Goal: Task Accomplishment & Management: Use online tool/utility

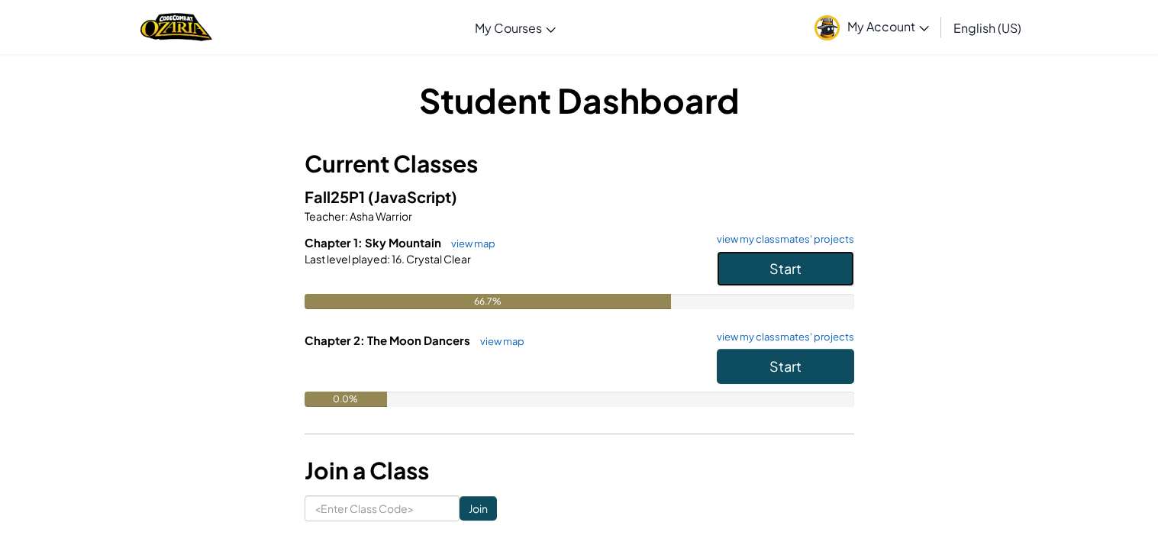
click at [799, 273] on span "Start" at bounding box center [786, 269] width 32 height 18
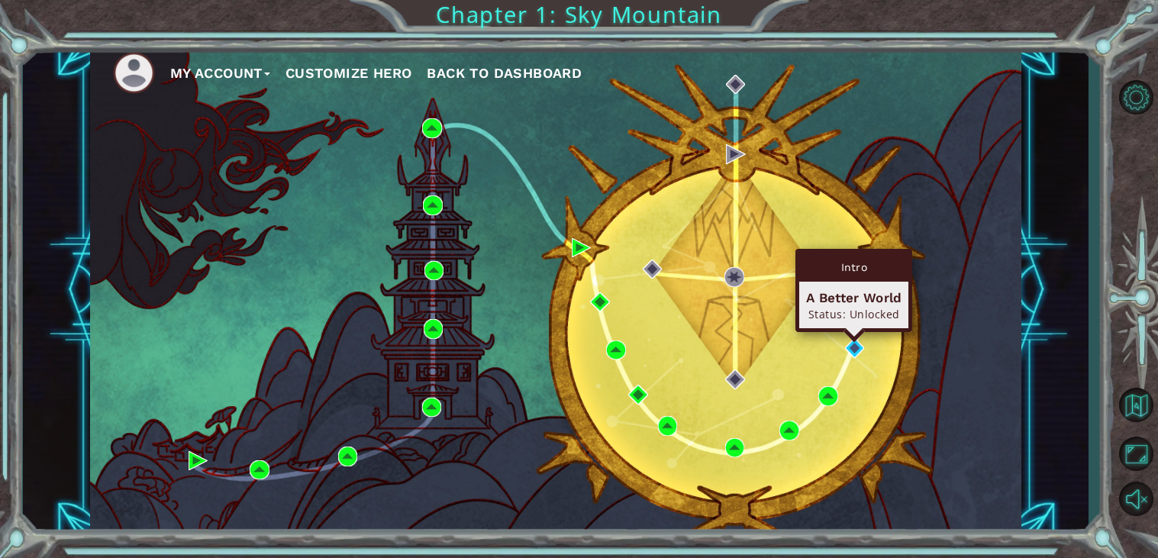
click at [853, 323] on div "Intro A Better World Status: Unlocked" at bounding box center [854, 290] width 117 height 83
click at [854, 331] on div "Intro A Better World Status: Unlocked" at bounding box center [854, 290] width 117 height 83
click at [854, 332] on div "Intro A Better World Status: Unlocked" at bounding box center [854, 290] width 117 height 83
click at [854, 347] on img at bounding box center [855, 348] width 20 height 20
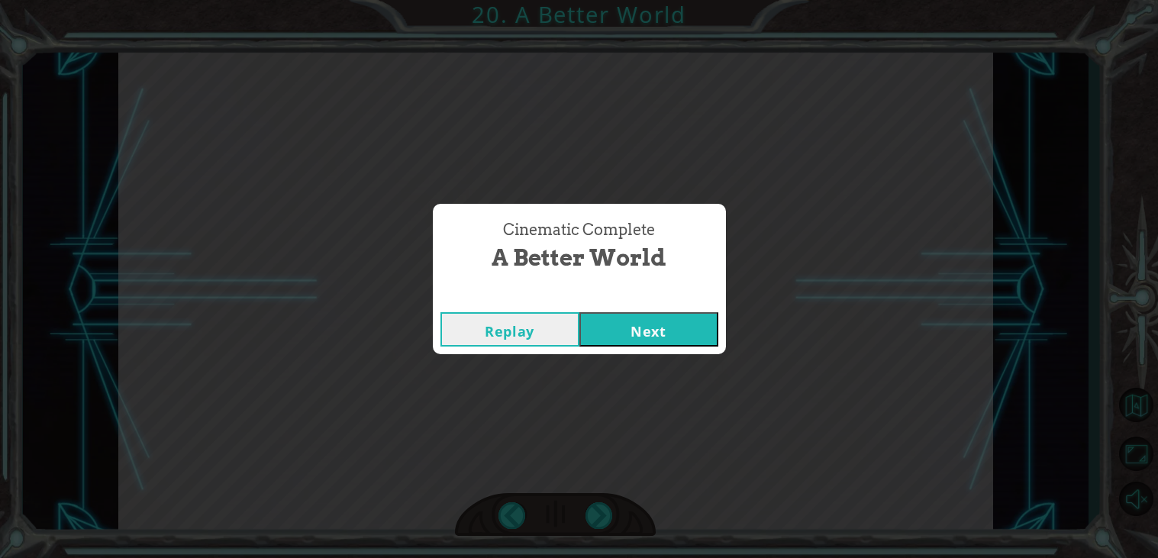
click at [664, 337] on button "Next" at bounding box center [648, 329] width 139 height 34
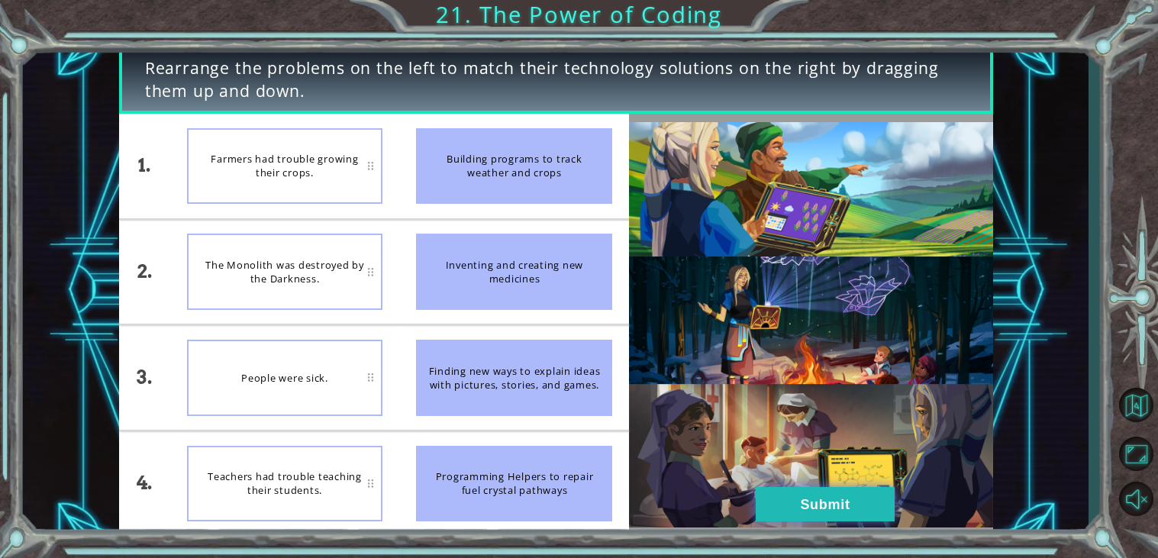
click at [770, 491] on button "Submit" at bounding box center [825, 504] width 139 height 34
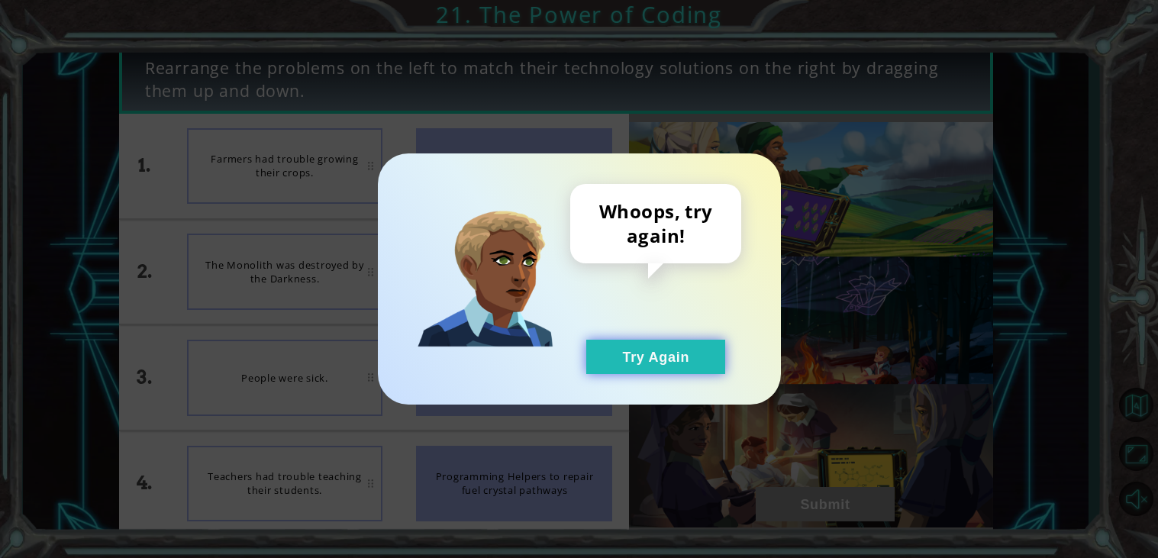
click at [699, 366] on button "Try Again" at bounding box center [655, 357] width 139 height 34
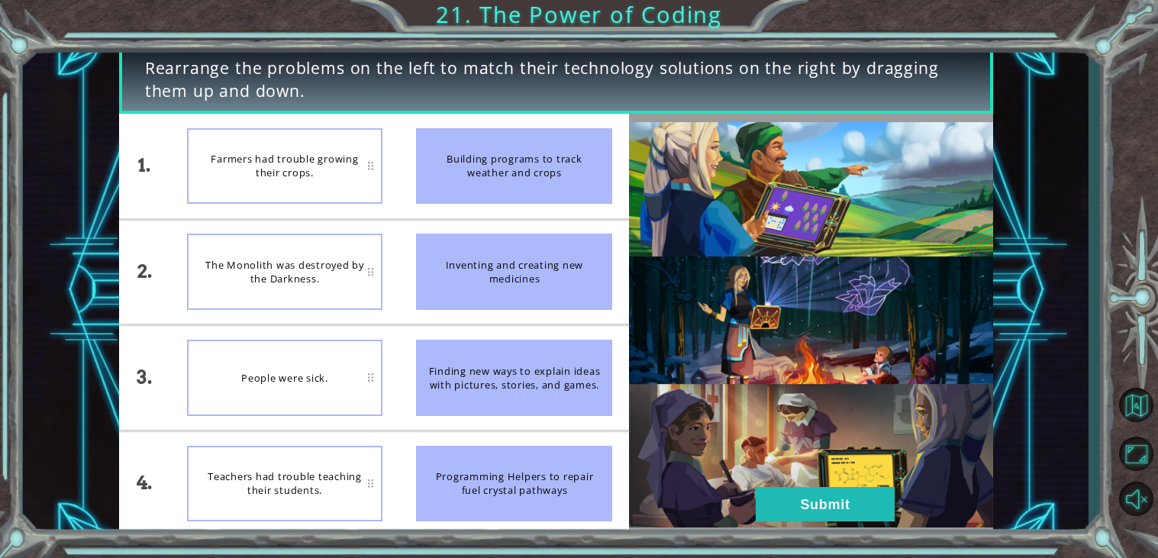
click at [316, 166] on div "Farmers had trouble growing their crops." at bounding box center [285, 166] width 196 height 76
drag, startPoint x: 338, startPoint y: 396, endPoint x: 432, endPoint y: 328, distance: 116.4
click at [432, 328] on ul "Building programs to track weather and crops Inventing and creating new medicin…" at bounding box center [514, 325] width 230 height 422
drag, startPoint x: 497, startPoint y: 260, endPoint x: 426, endPoint y: 290, distance: 77.3
click at [426, 290] on div "Inventing and creating new medicines" at bounding box center [514, 272] width 196 height 76
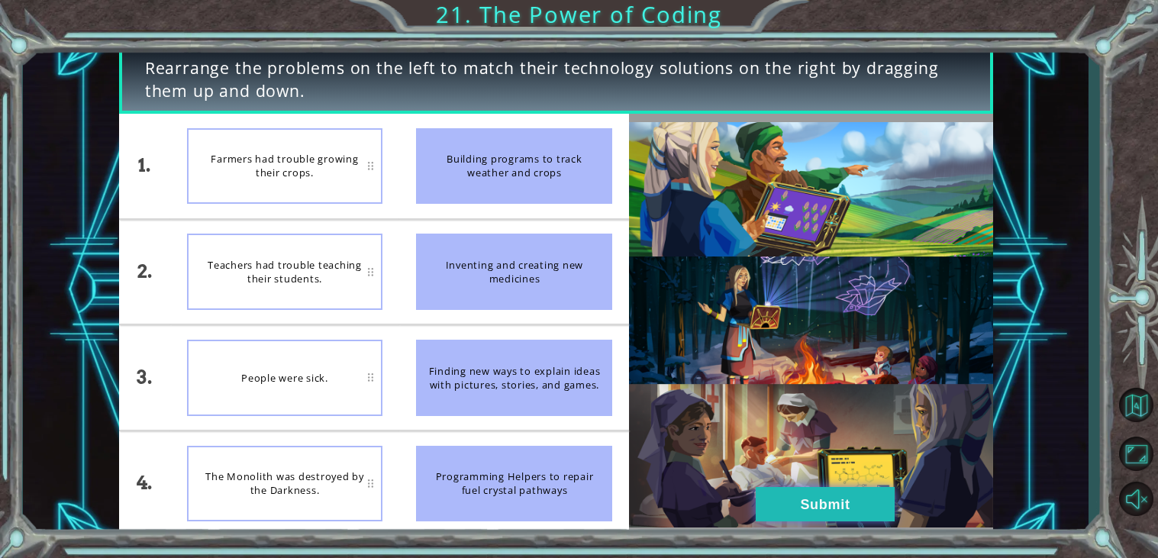
click at [811, 499] on button "Submit" at bounding box center [825, 504] width 139 height 34
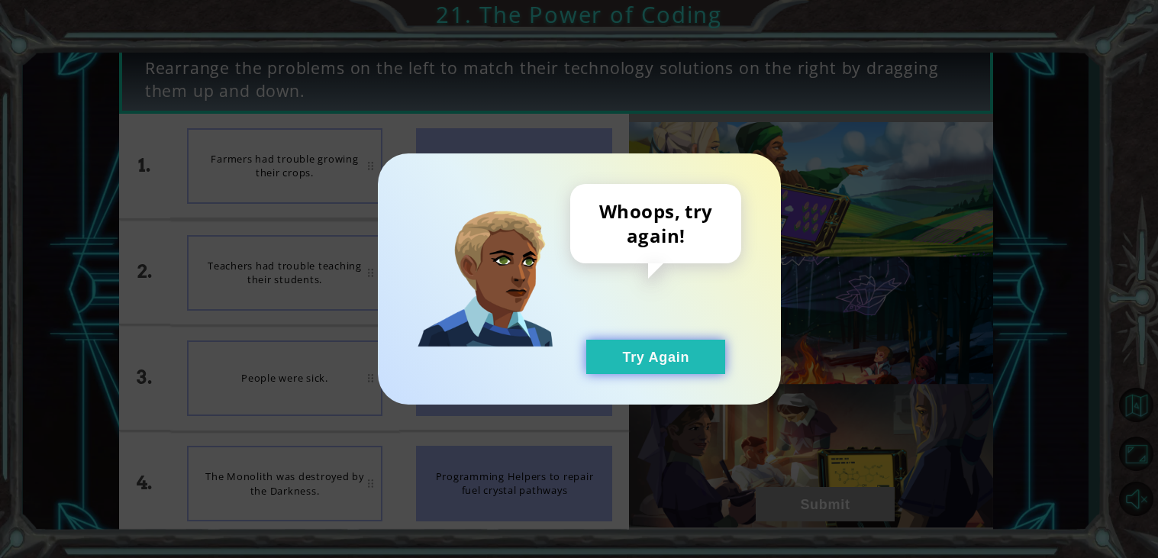
click at [685, 369] on button "Try Again" at bounding box center [655, 357] width 139 height 34
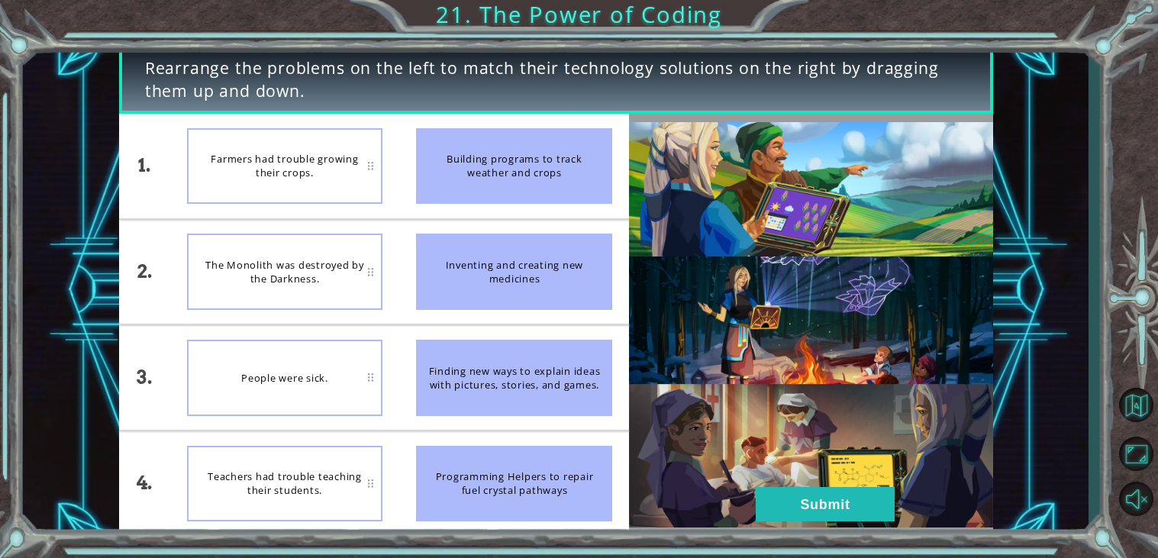
drag, startPoint x: 477, startPoint y: 472, endPoint x: 485, endPoint y: 403, distance: 69.1
click at [485, 403] on ul "Building programs to track weather and crops Inventing and creating new medicin…" at bounding box center [514, 325] width 230 height 422
drag, startPoint x: 500, startPoint y: 482, endPoint x: 517, endPoint y: 404, distance: 79.7
click at [517, 404] on ul "Building programs to track weather and crops Inventing and creating new medicin…" at bounding box center [514, 325] width 230 height 422
click at [832, 485] on img at bounding box center [810, 324] width 363 height 405
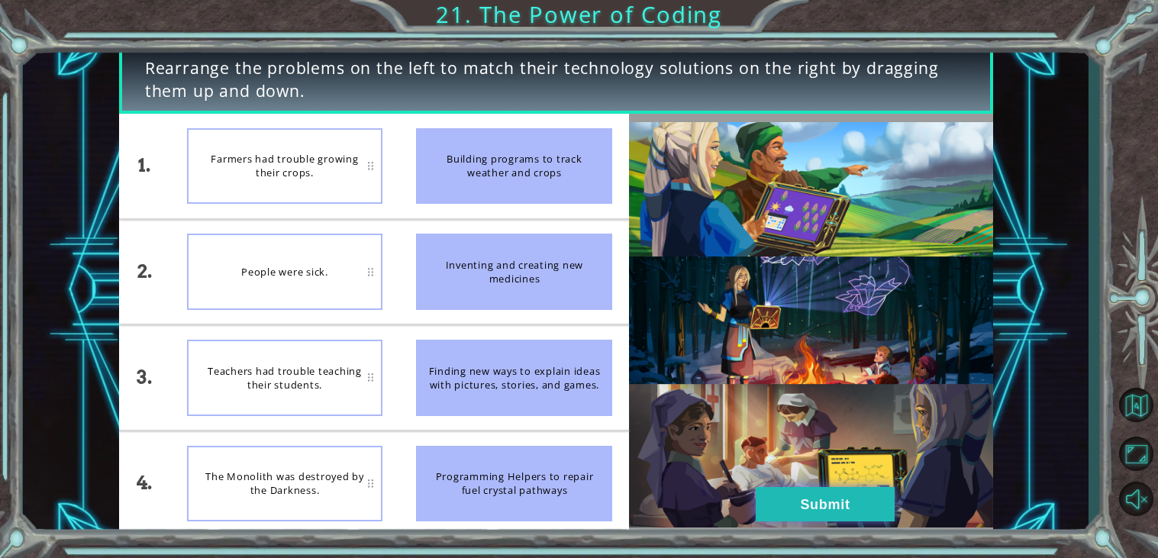
click at [831, 496] on button "Submit" at bounding box center [825, 504] width 139 height 34
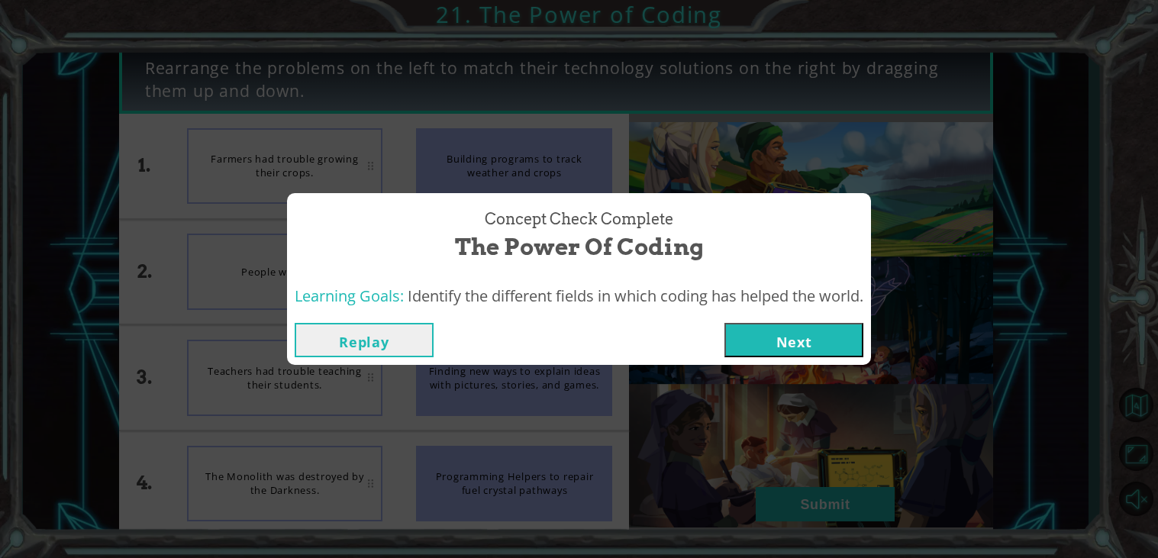
click at [810, 344] on button "Next" at bounding box center [794, 340] width 139 height 34
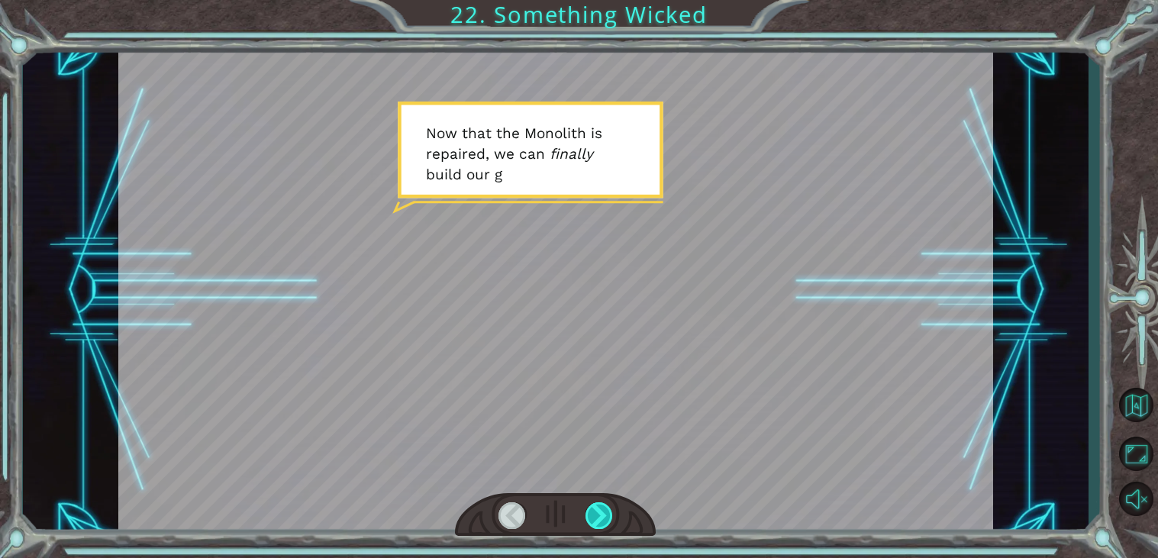
click at [607, 511] on div at bounding box center [599, 515] width 27 height 27
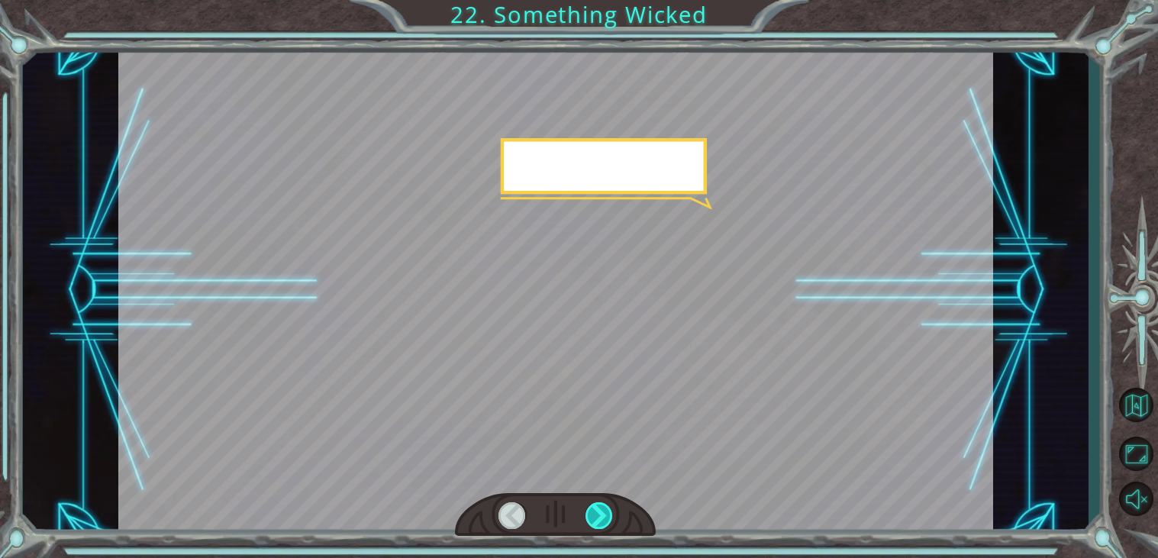
click at [607, 511] on div at bounding box center [599, 515] width 27 height 27
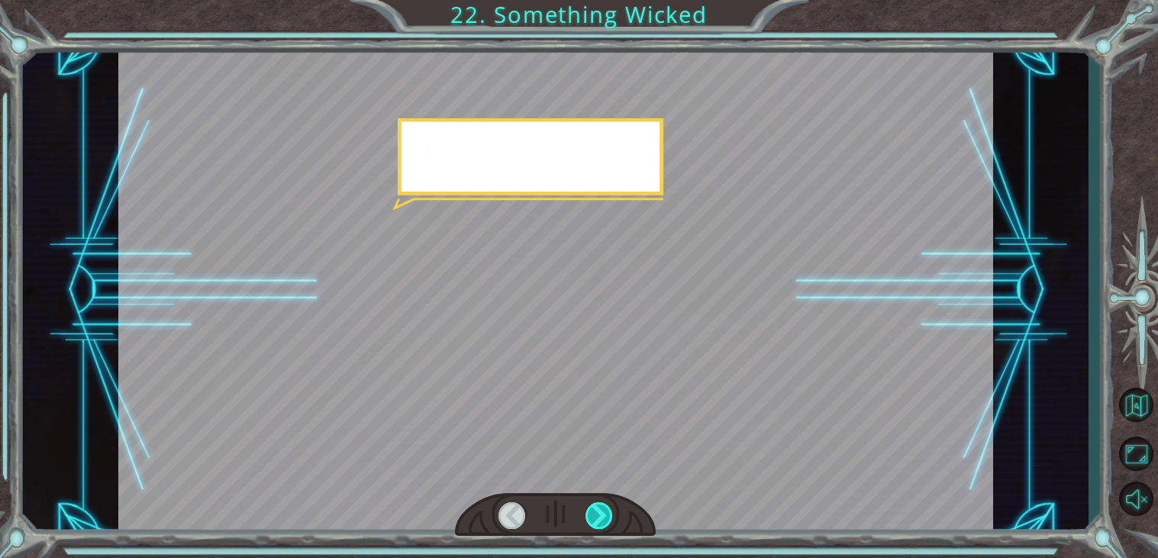
click at [607, 511] on div at bounding box center [599, 515] width 27 height 27
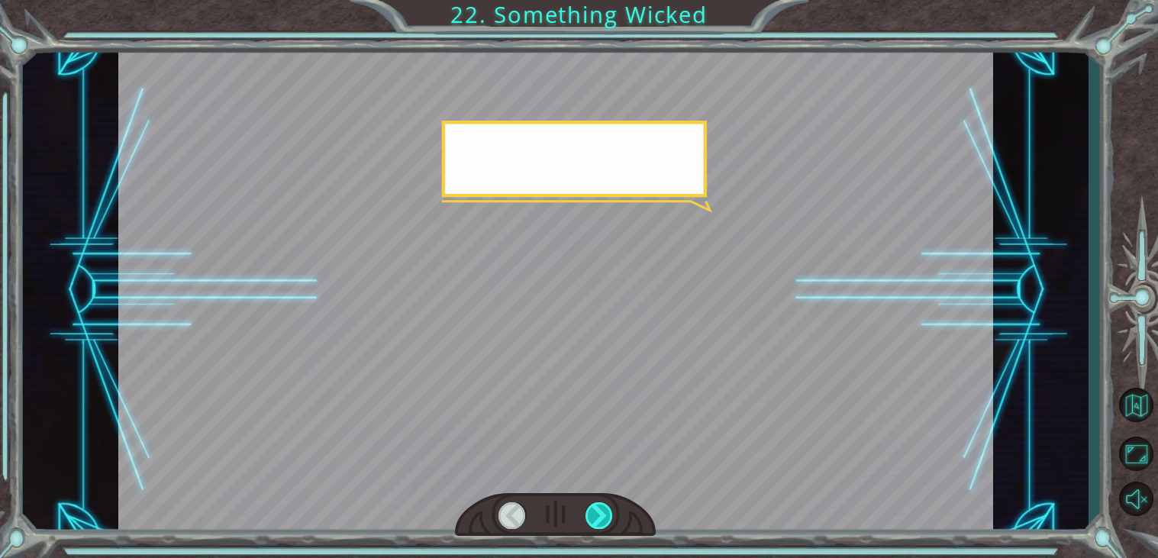
click at [607, 511] on div at bounding box center [599, 515] width 27 height 27
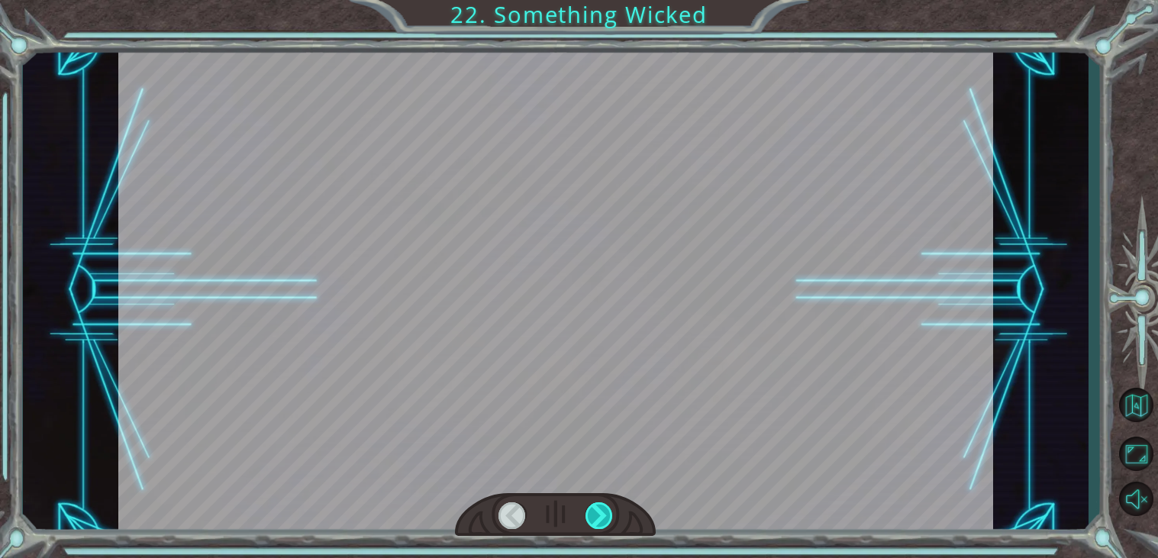
click at [607, 511] on div at bounding box center [599, 515] width 27 height 27
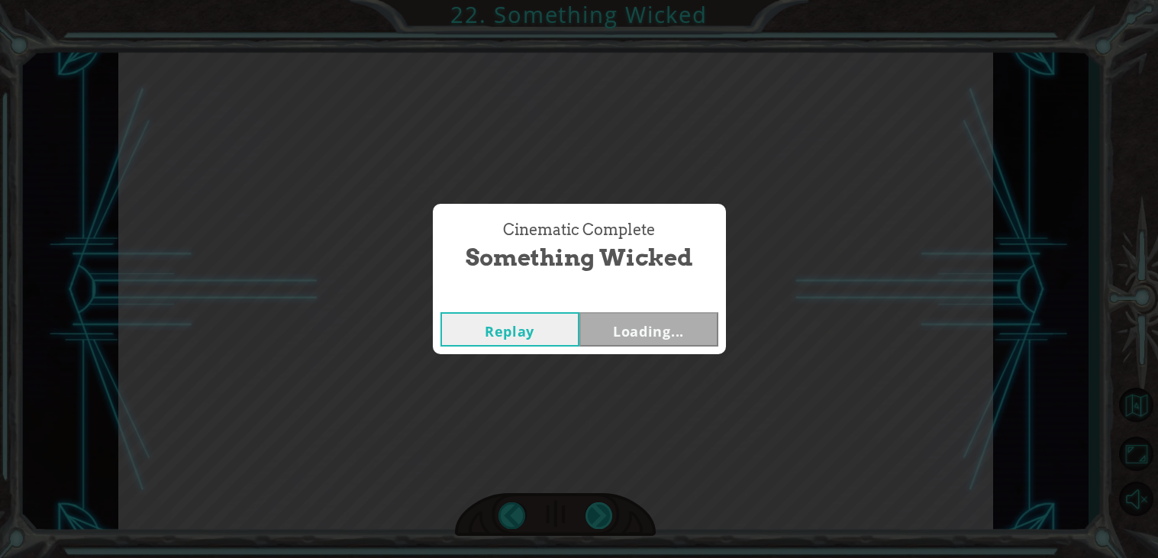
click at [607, 511] on div "Cinematic Complete Something Wicked Replay Loading..." at bounding box center [579, 279] width 1158 height 558
click at [667, 340] on button "Next" at bounding box center [648, 329] width 139 height 34
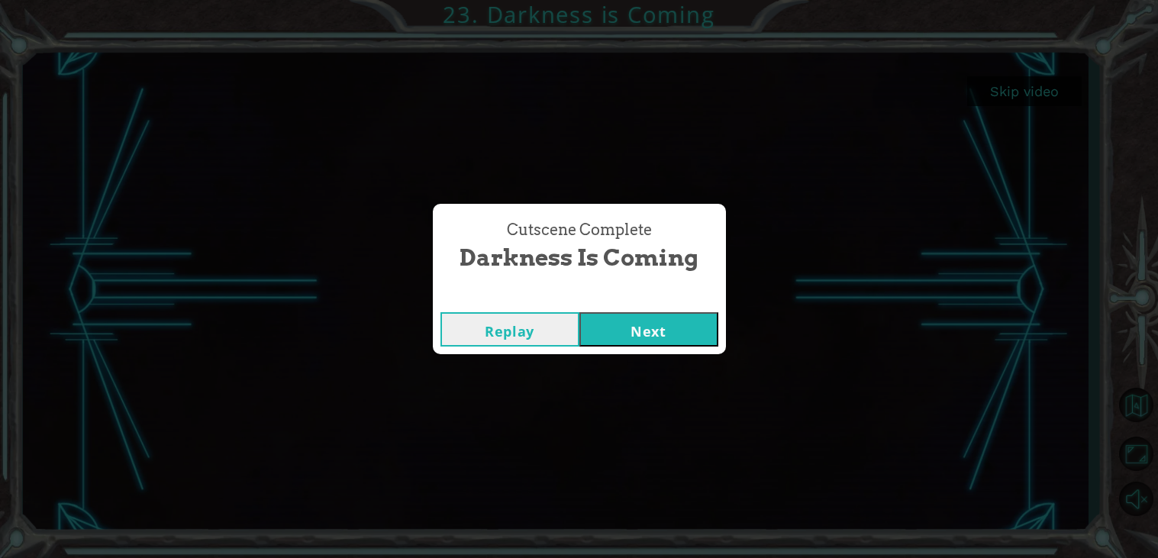
click at [632, 322] on button "Next" at bounding box center [648, 329] width 139 height 34
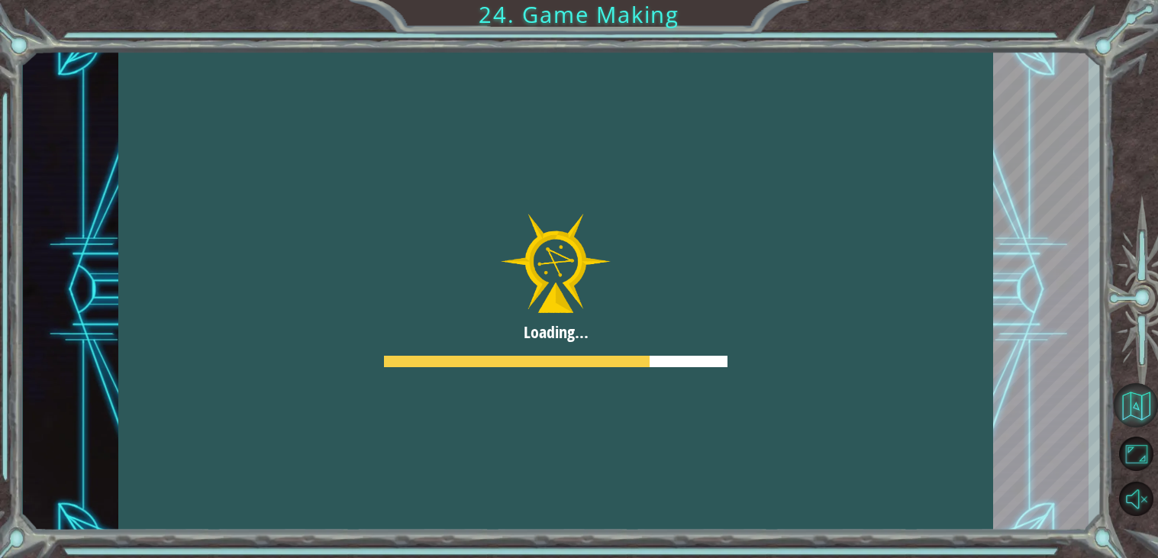
click at [1135, 410] on button "Back to Map" at bounding box center [1136, 405] width 44 height 44
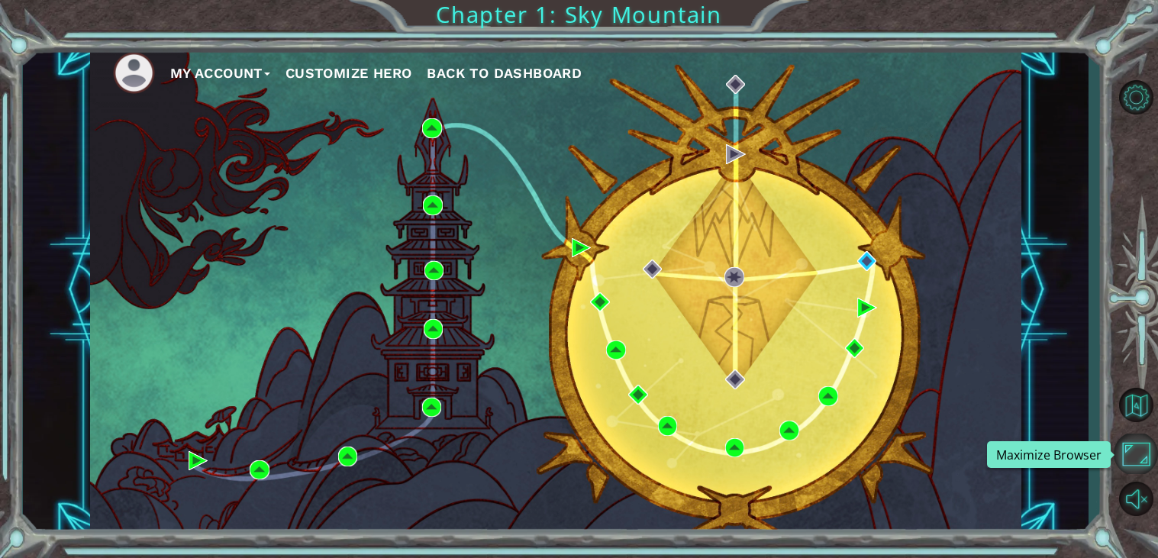
click at [1134, 437] on button "Maximize Browser" at bounding box center [1136, 454] width 44 height 40
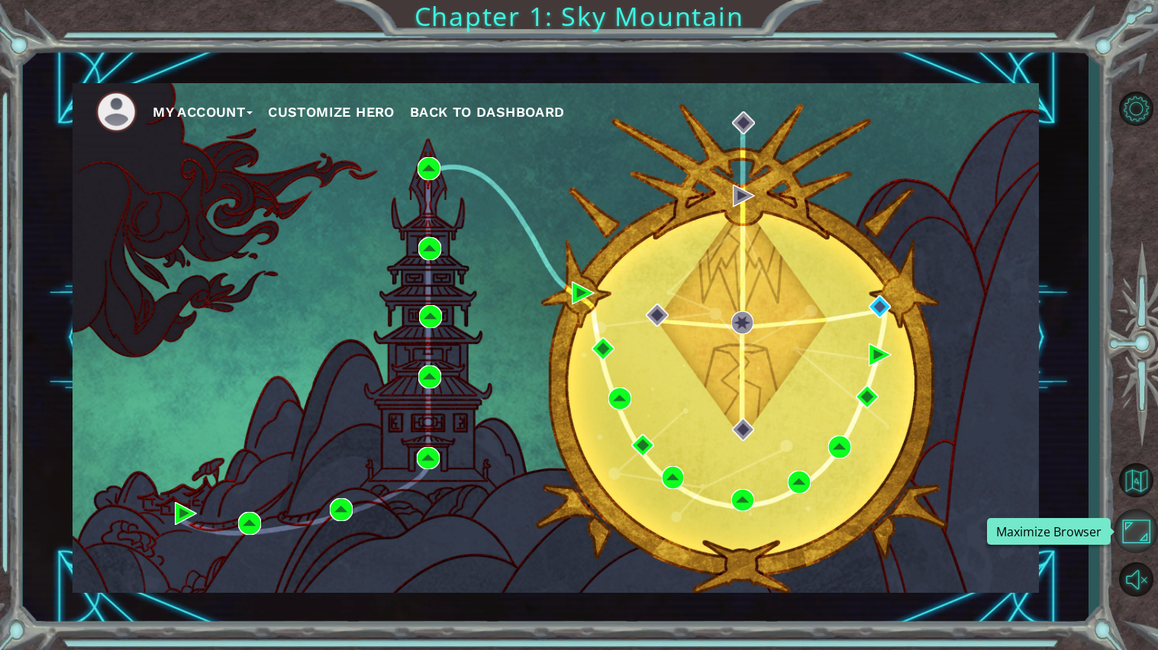
click at [1134, 530] on button "Maximize Browser" at bounding box center [1136, 531] width 44 height 44
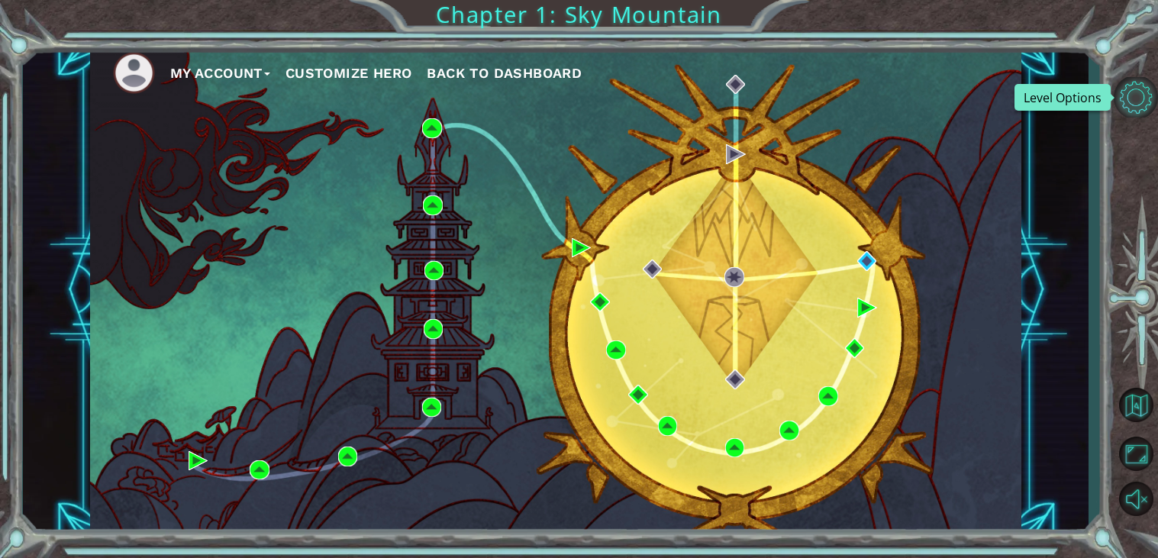
click at [1146, 115] on button "Level Options" at bounding box center [1136, 97] width 44 height 40
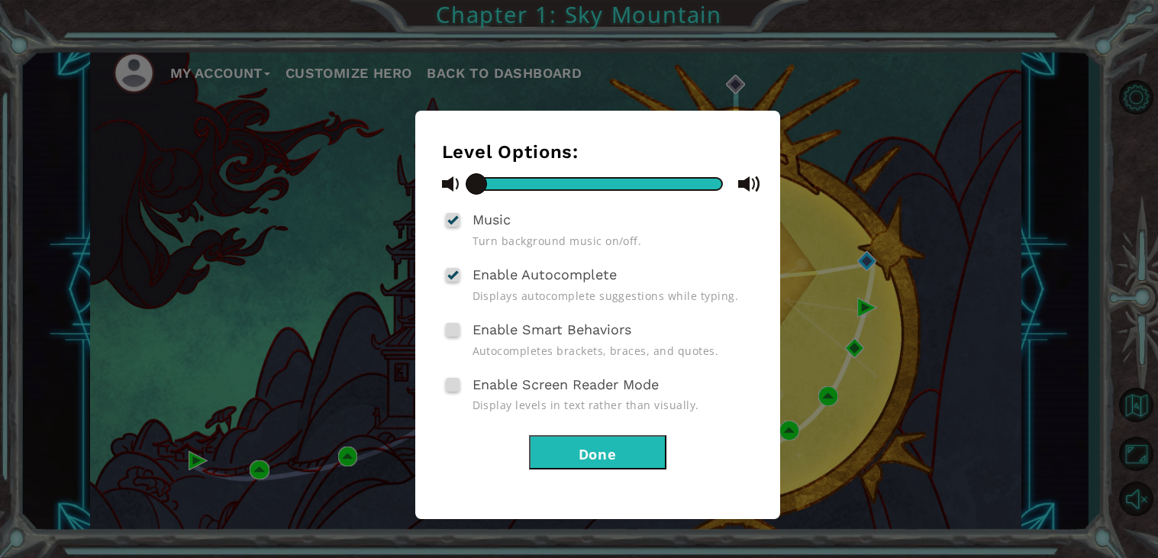
click at [295, 199] on div "Level Options: Music Turn background music on/off. Enable Autocomplete Displays…" at bounding box center [579, 279] width 1158 height 558
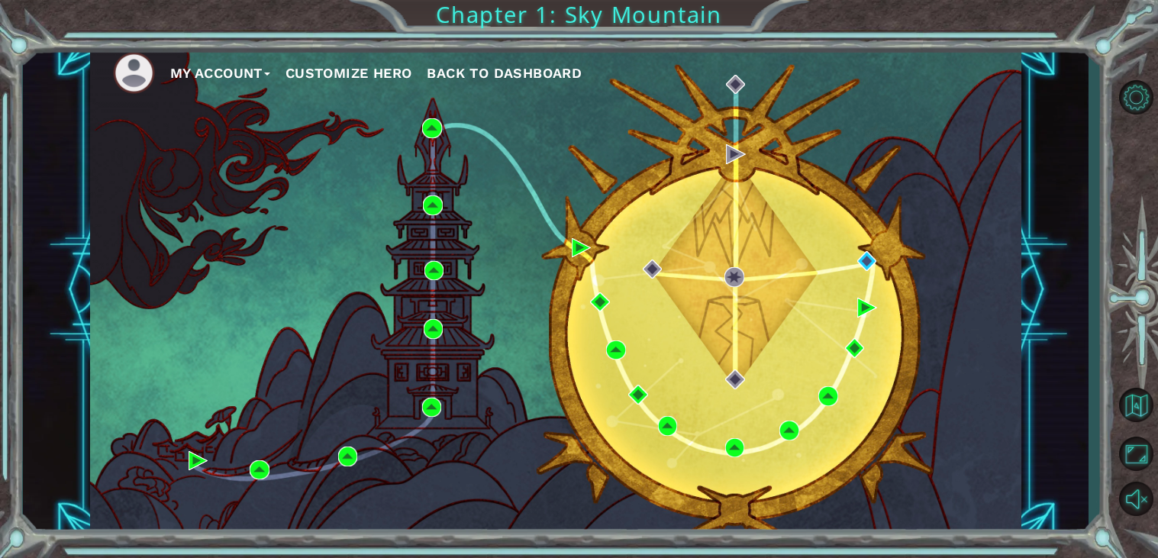
click at [295, 199] on div at bounding box center [579, 279] width 1158 height 558
click at [211, 77] on button "My Account" at bounding box center [220, 73] width 100 height 23
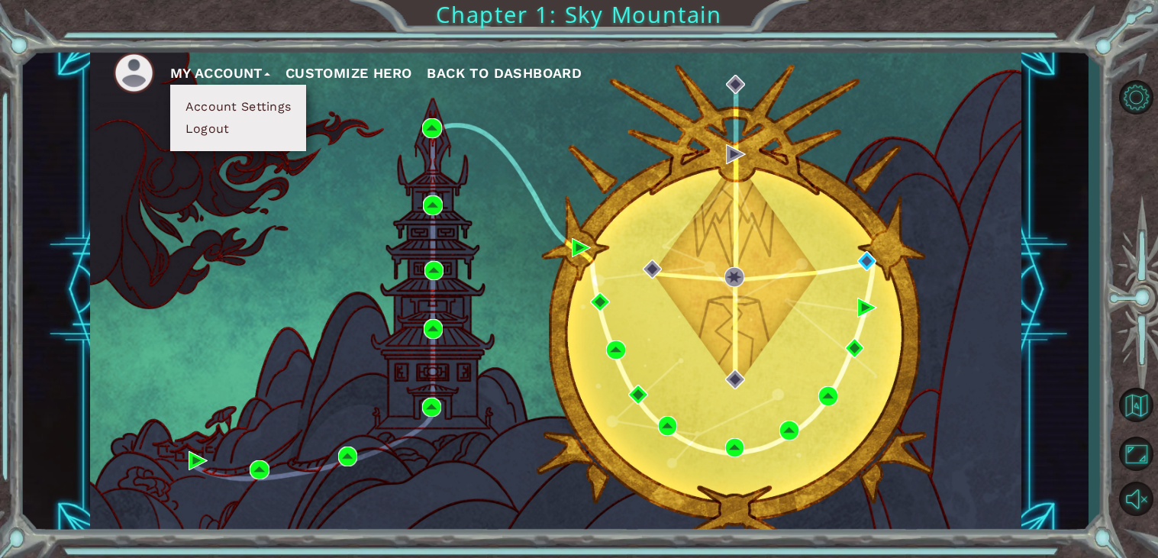
click at [235, 103] on button "Account Settings" at bounding box center [238, 106] width 115 height 17
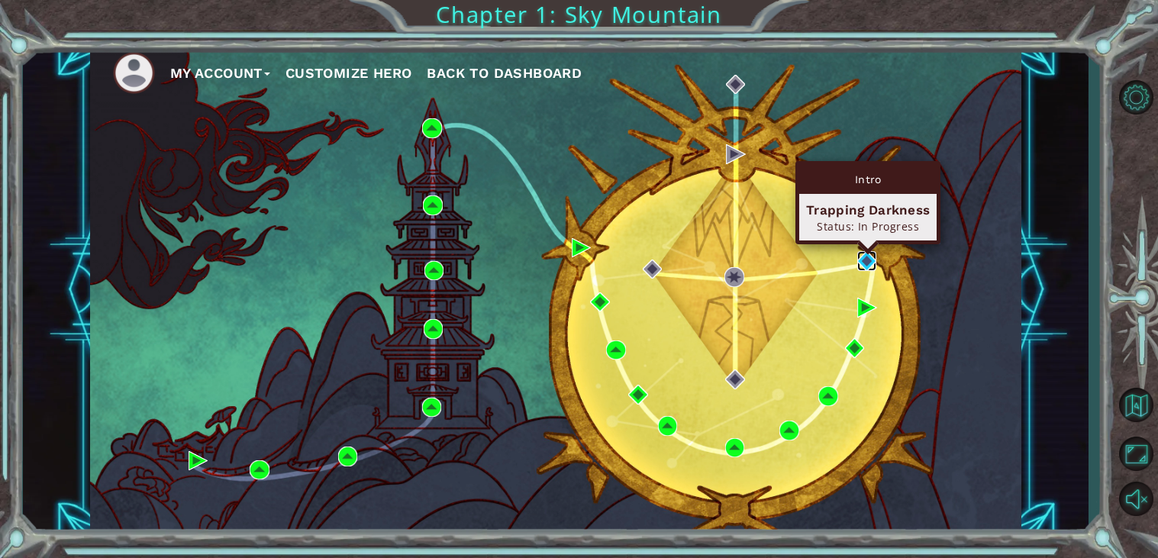
click at [863, 261] on img at bounding box center [867, 261] width 20 height 20
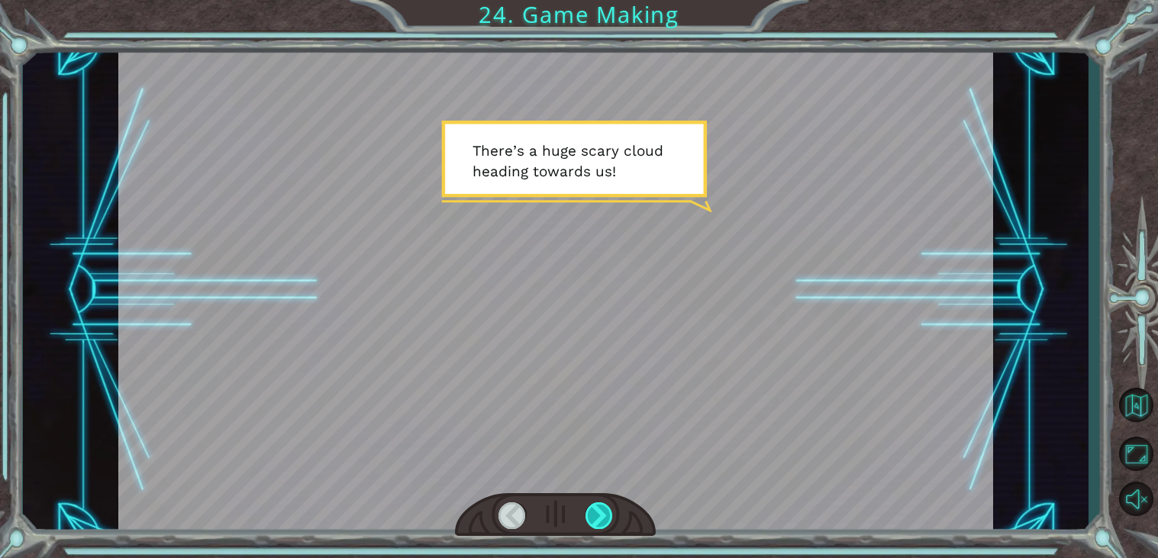
click at [602, 508] on div at bounding box center [599, 515] width 27 height 27
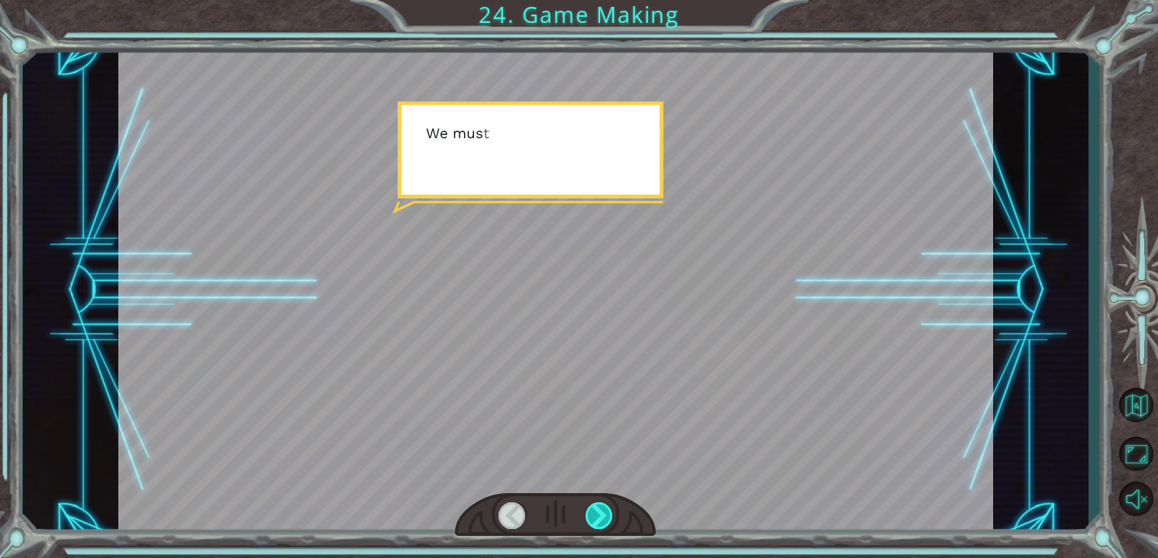
click at [602, 508] on div at bounding box center [599, 515] width 27 height 27
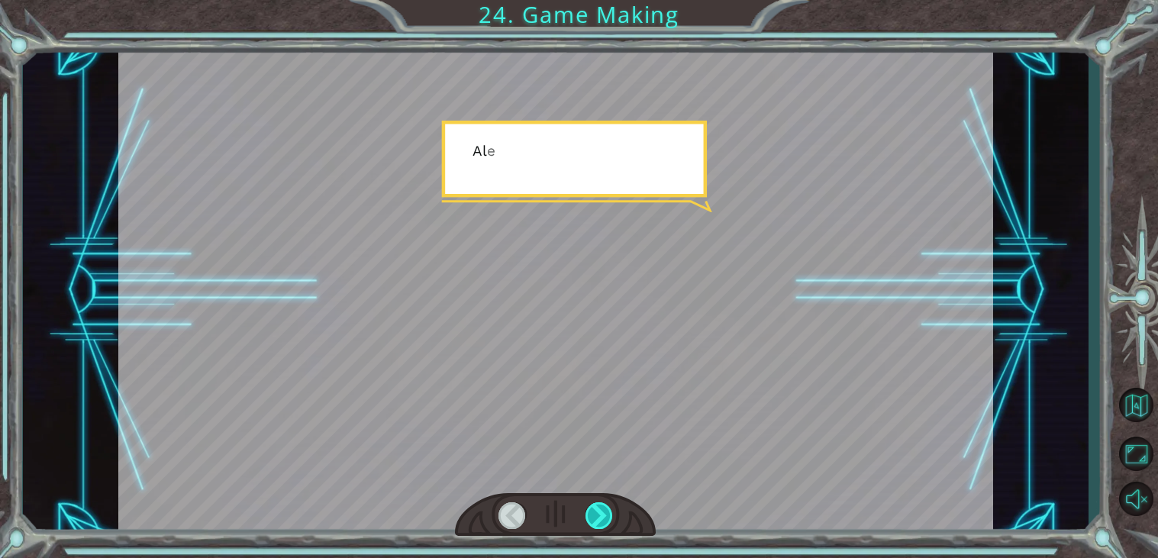
click at [602, 508] on div at bounding box center [599, 515] width 27 height 27
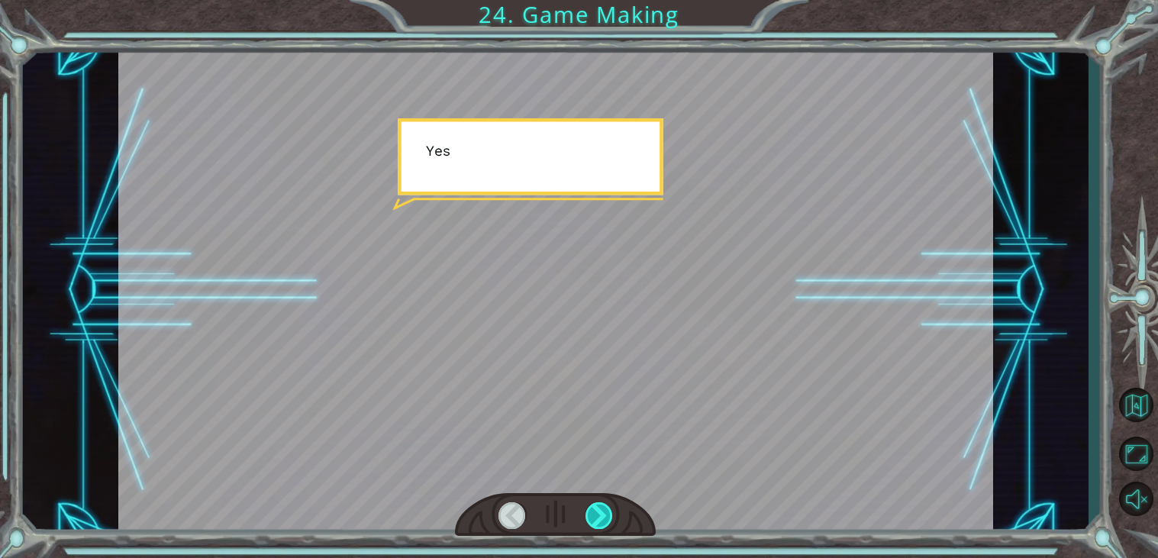
click at [602, 508] on div at bounding box center [599, 515] width 27 height 27
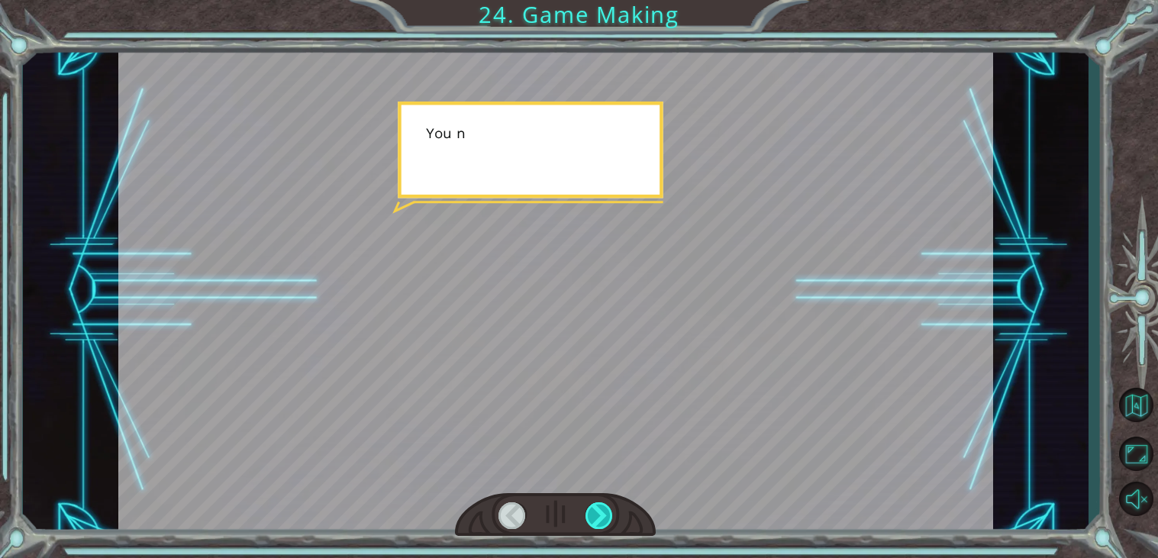
click at [602, 508] on div at bounding box center [599, 515] width 27 height 27
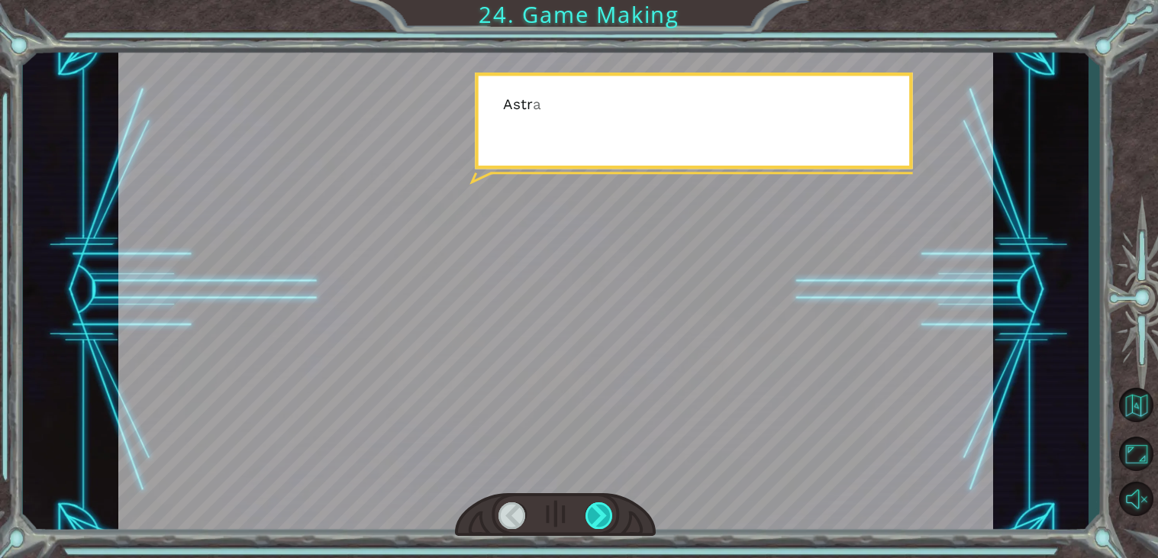
click at [602, 508] on div at bounding box center [599, 515] width 27 height 27
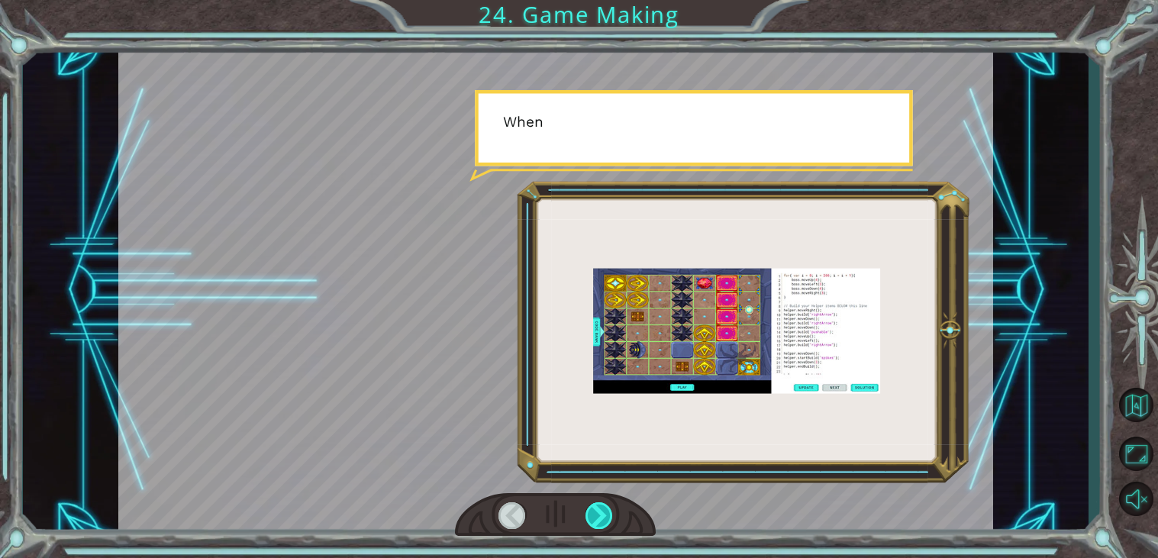
click at [602, 508] on div at bounding box center [599, 515] width 27 height 27
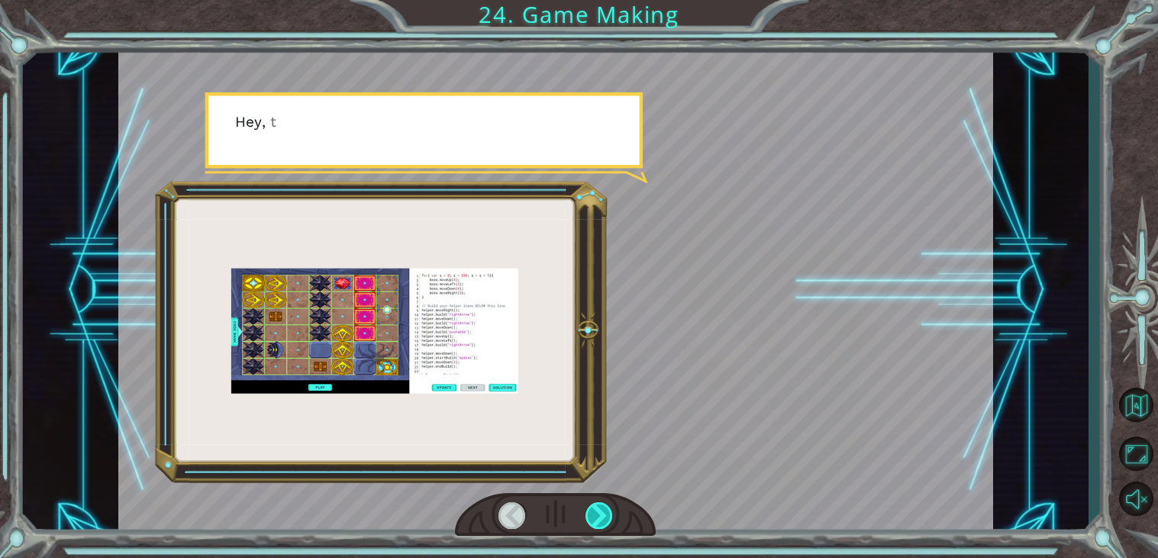
click at [602, 508] on div at bounding box center [599, 515] width 27 height 27
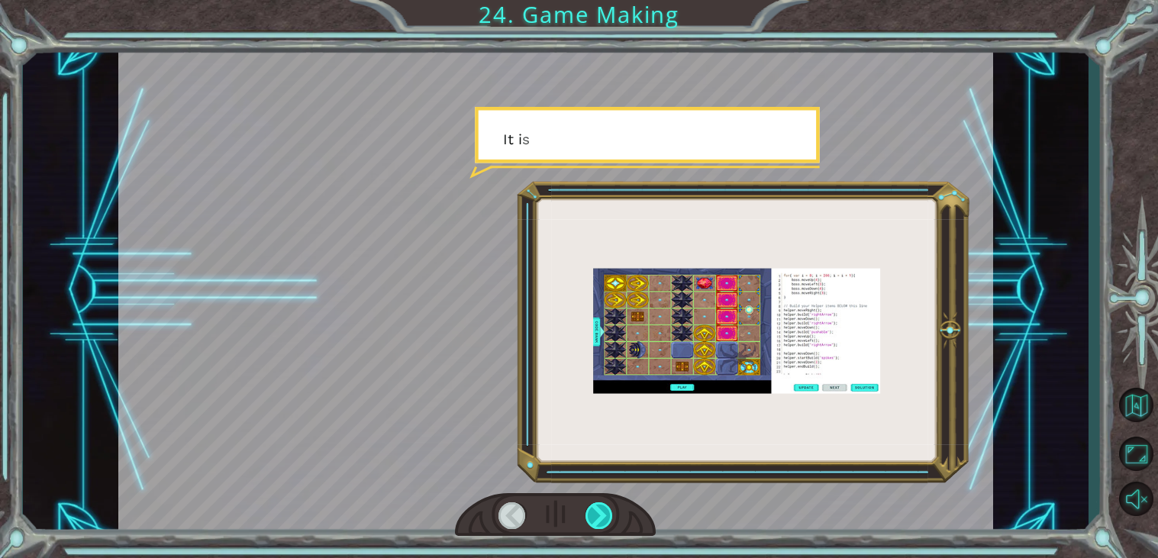
click at [602, 508] on div at bounding box center [599, 515] width 27 height 27
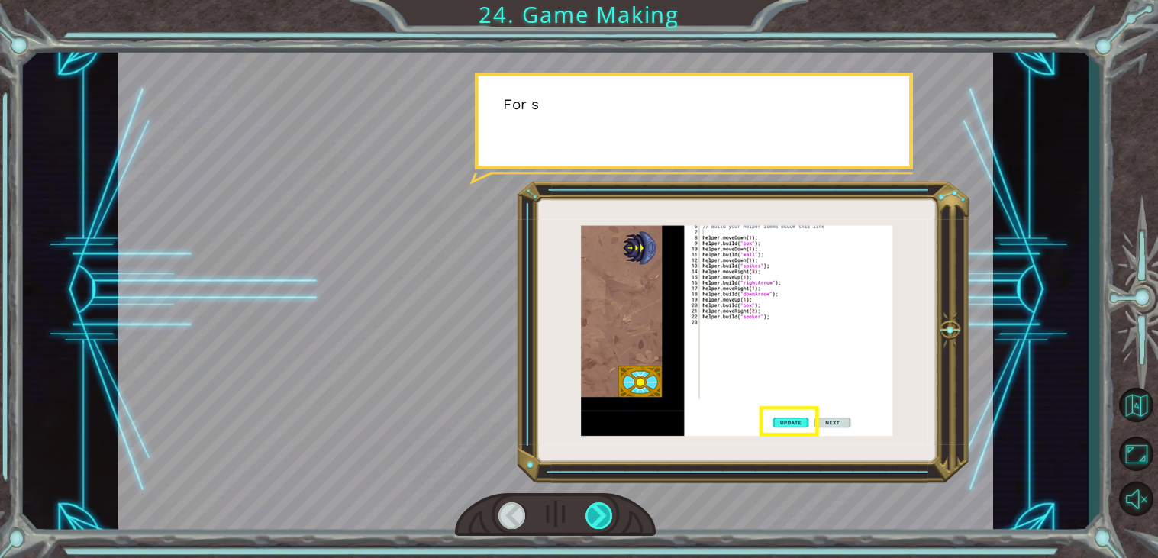
click at [602, 508] on div at bounding box center [599, 515] width 27 height 27
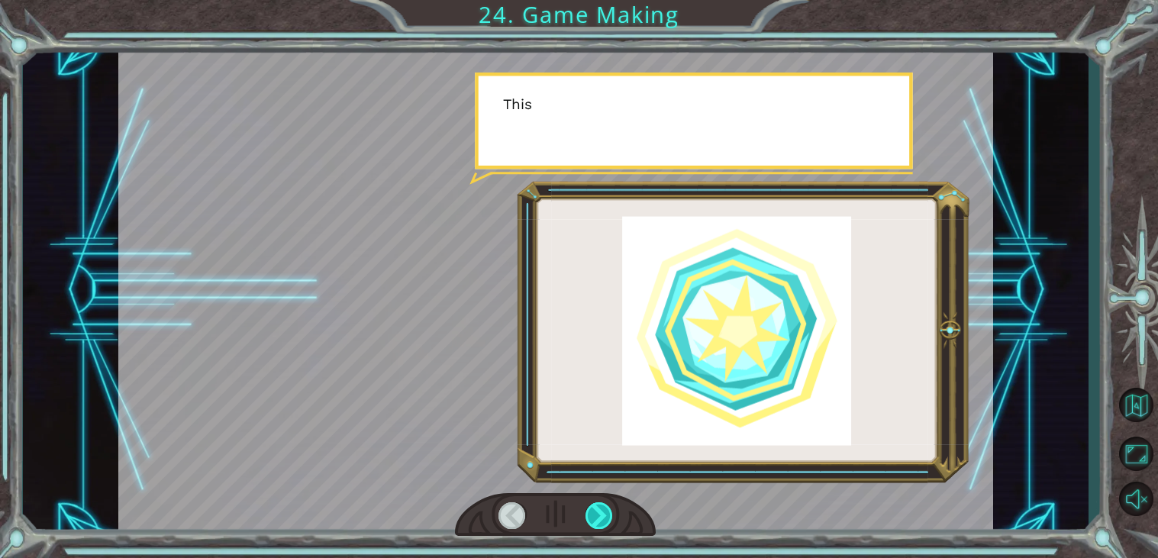
click at [602, 508] on div at bounding box center [599, 515] width 27 height 27
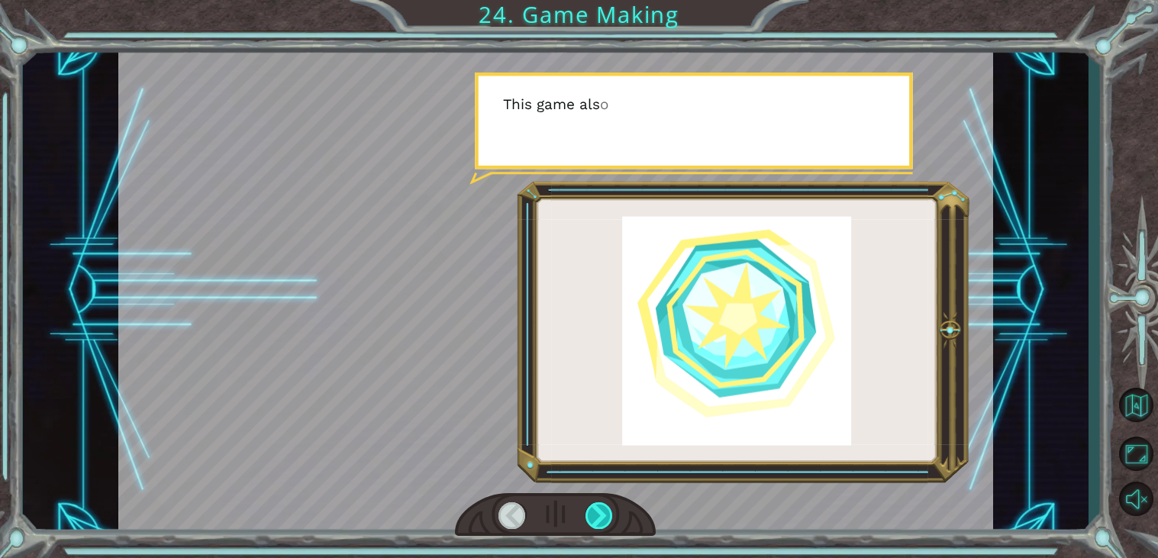
click at [602, 508] on div at bounding box center [599, 515] width 27 height 27
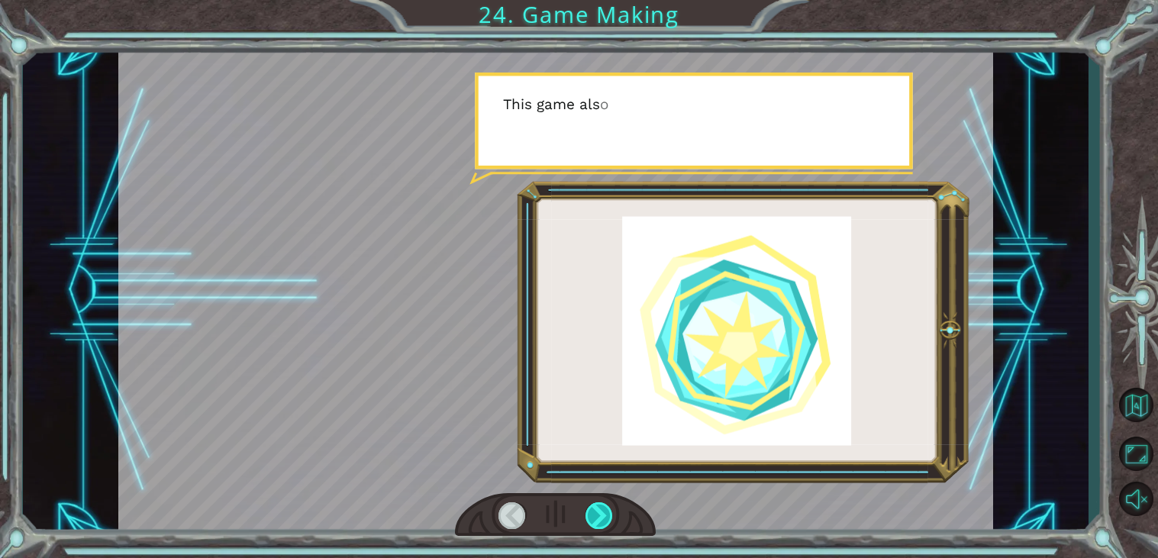
click at [602, 508] on div at bounding box center [599, 515] width 27 height 27
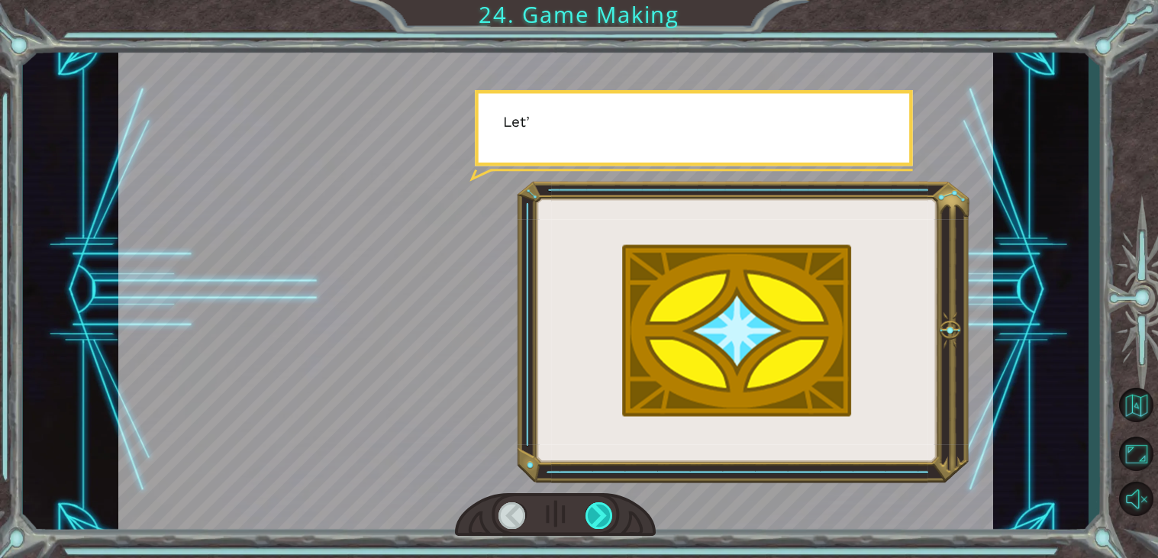
click at [602, 508] on div at bounding box center [599, 515] width 27 height 27
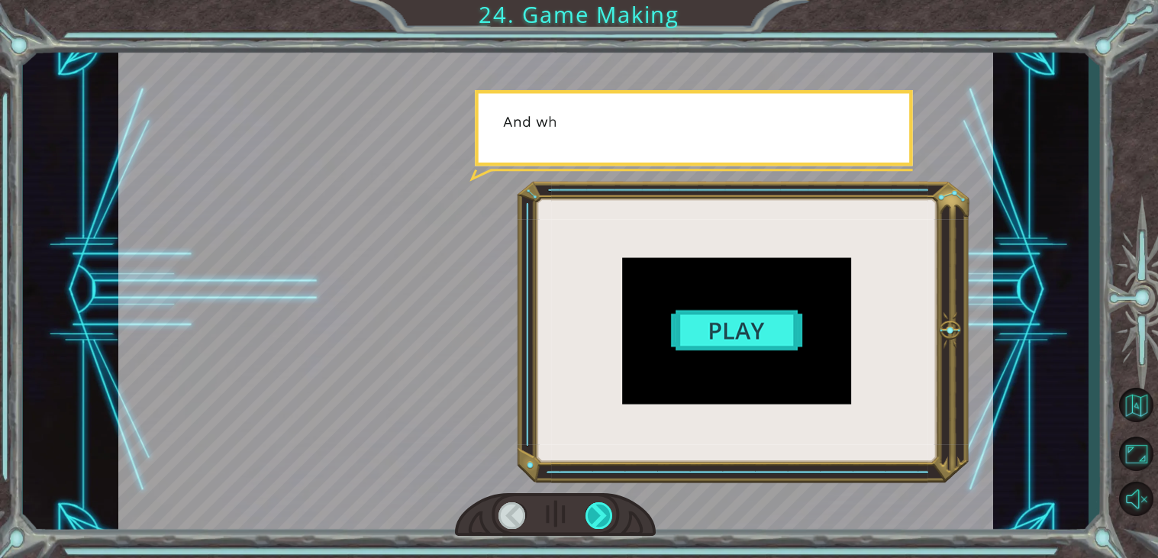
click at [602, 508] on div at bounding box center [599, 515] width 27 height 27
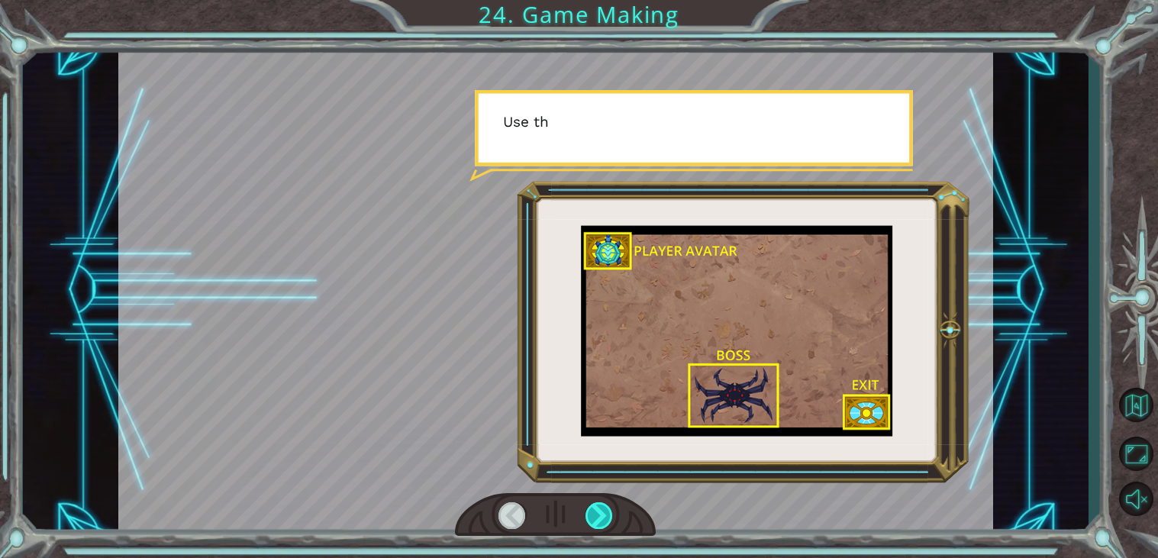
click at [602, 508] on div at bounding box center [599, 515] width 27 height 27
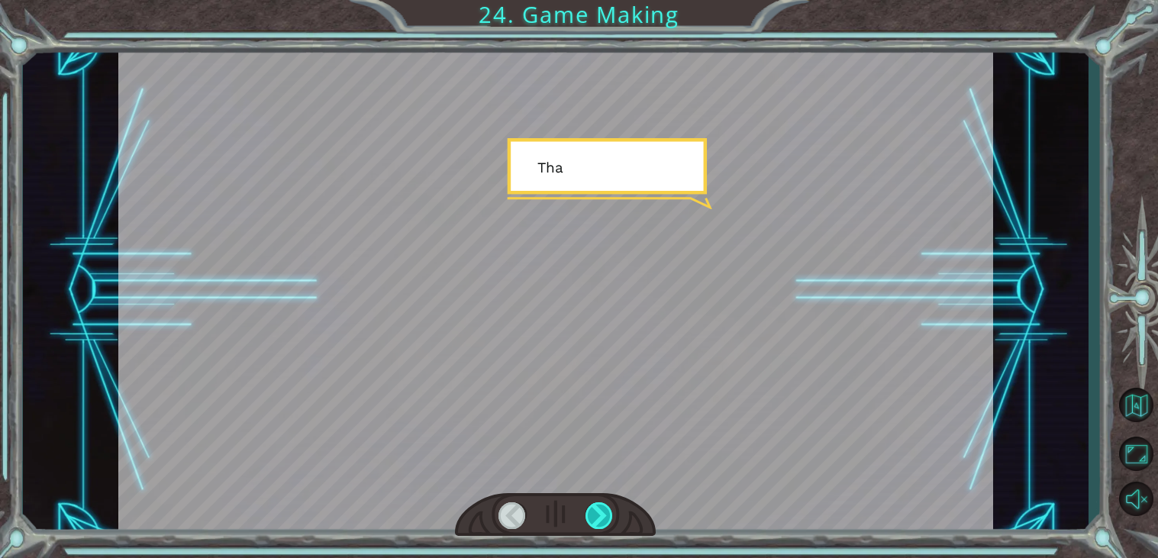
click at [602, 508] on div at bounding box center [599, 515] width 27 height 27
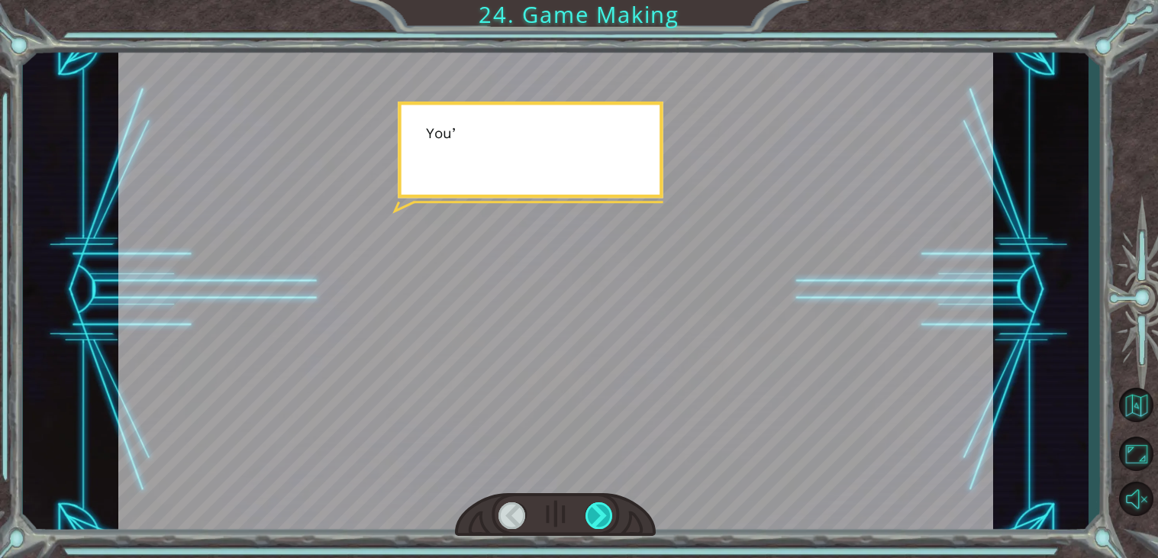
click at [602, 508] on div at bounding box center [599, 515] width 27 height 27
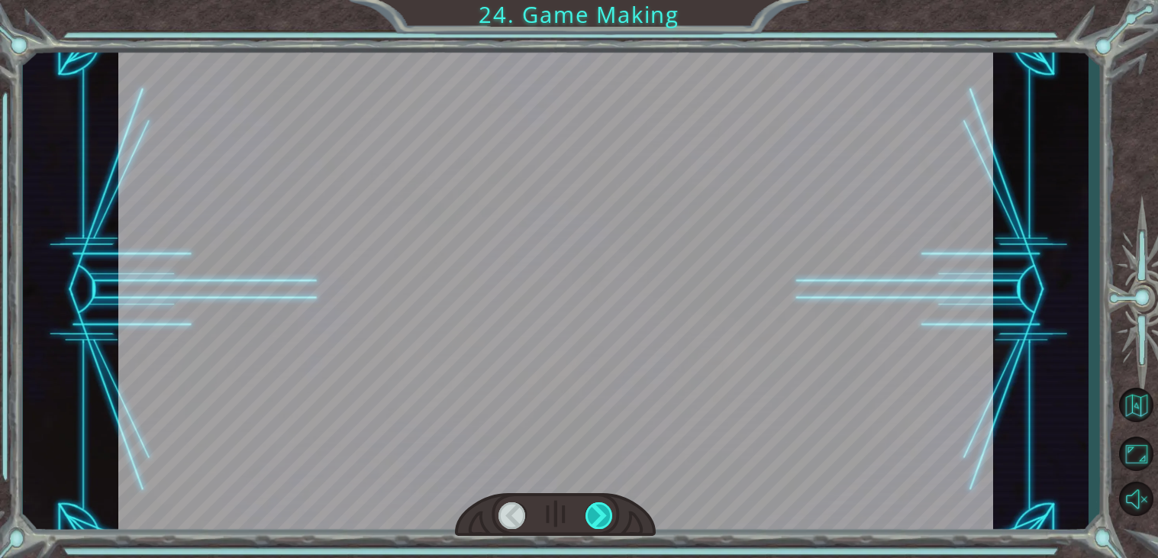
click at [602, 508] on div at bounding box center [599, 515] width 27 height 27
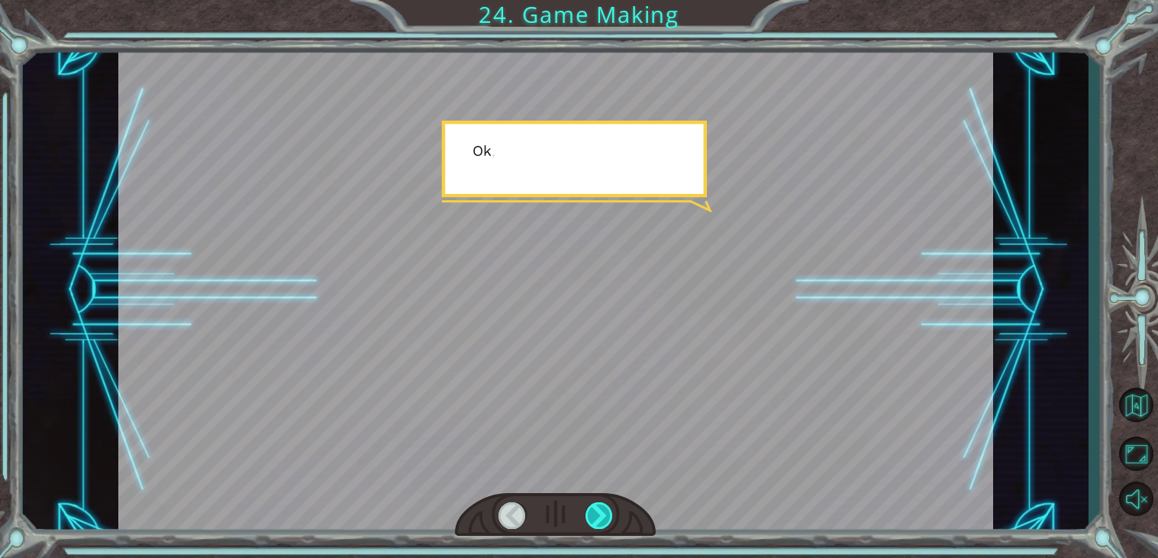
click at [602, 508] on div at bounding box center [599, 515] width 27 height 27
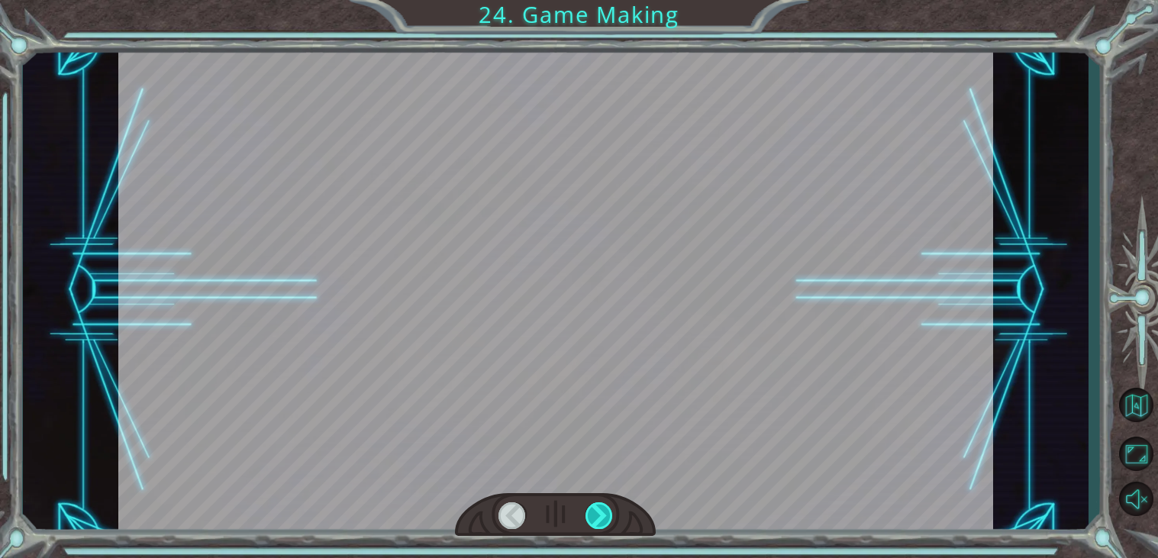
click at [602, 508] on div at bounding box center [599, 515] width 27 height 27
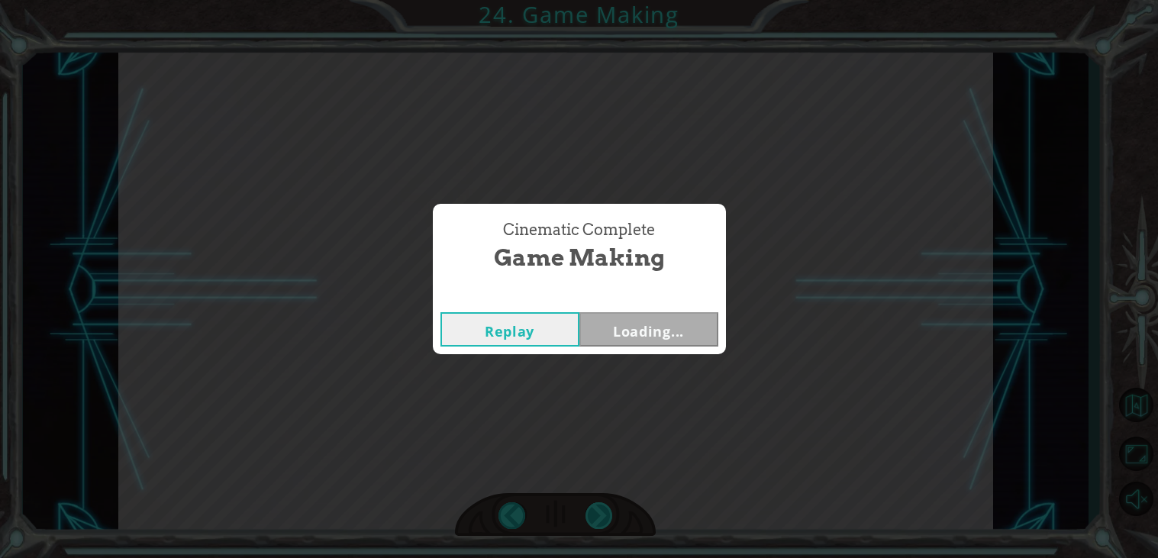
click at [602, 508] on div "Cinematic Complete Game Making Replay Loading..." at bounding box center [579, 279] width 1158 height 558
click at [602, 508] on div "Cinematic Complete Game Making Replay Next" at bounding box center [579, 279] width 1158 height 558
click at [649, 323] on button "Next" at bounding box center [648, 329] width 139 height 34
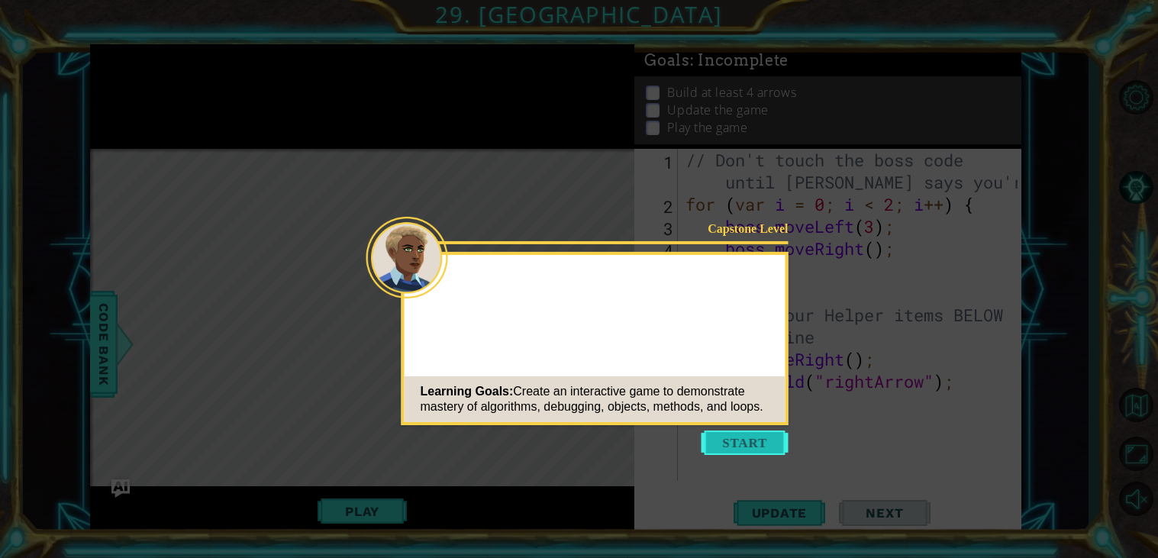
click at [732, 437] on button "Start" at bounding box center [745, 443] width 87 height 24
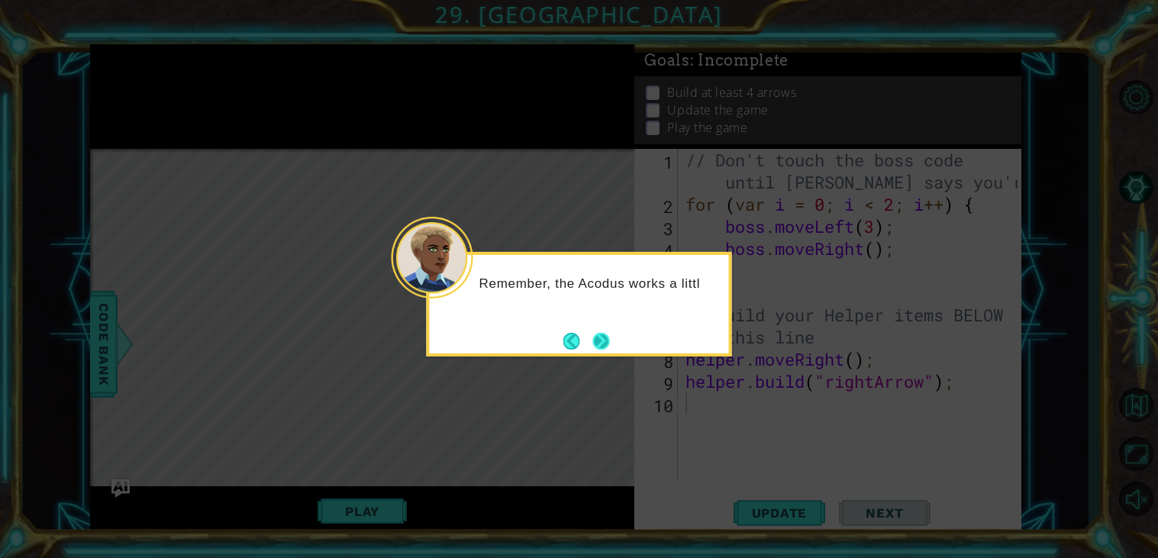
click at [606, 340] on button "Next" at bounding box center [600, 341] width 17 height 17
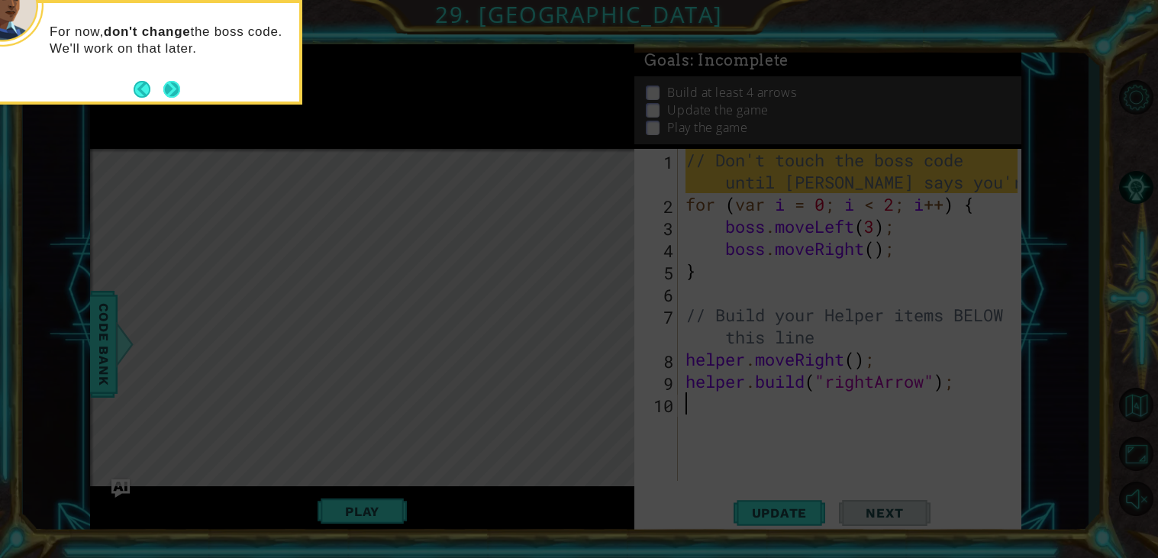
click at [176, 82] on button "Next" at bounding box center [171, 89] width 17 height 17
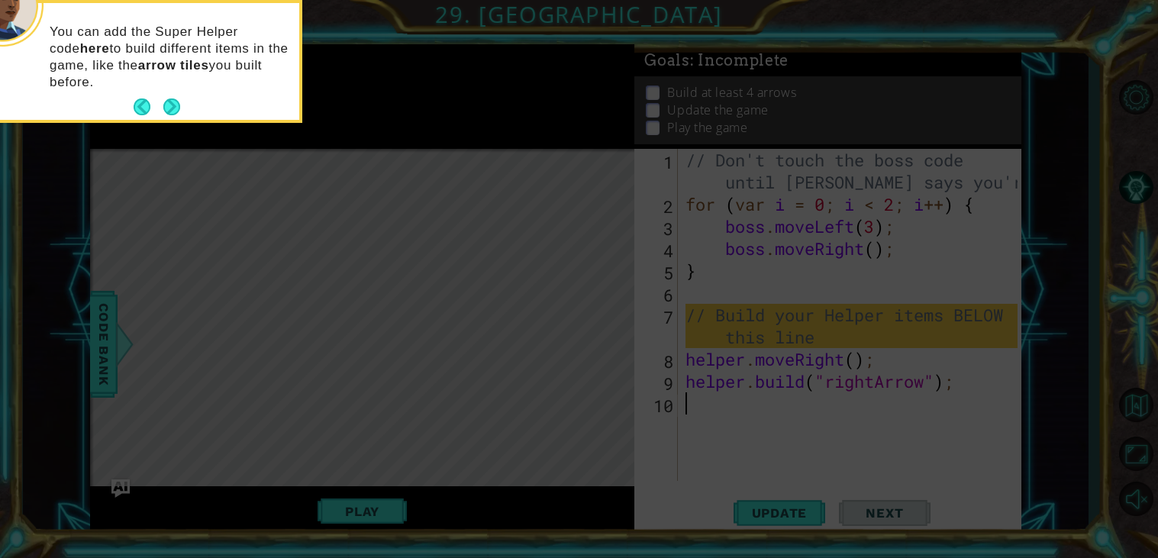
click at [176, 82] on p "You can add the Super Helper code here to build different items in the game, li…" at bounding box center [169, 57] width 239 height 67
click at [174, 102] on button "Next" at bounding box center [171, 106] width 17 height 17
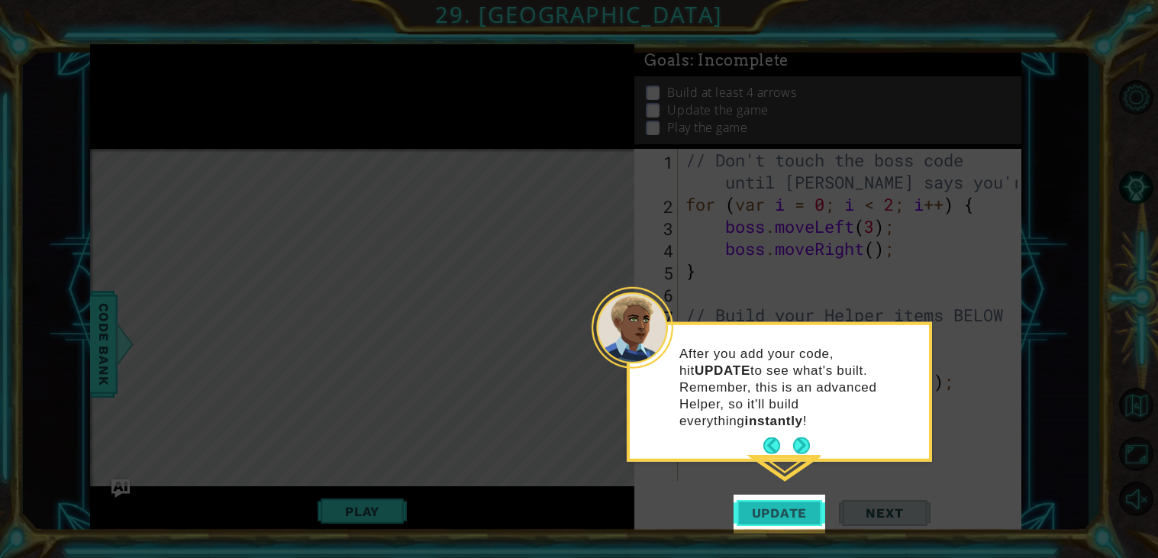
click at [783, 512] on span "Update" at bounding box center [780, 512] width 86 height 15
click at [796, 437] on button "Next" at bounding box center [801, 445] width 17 height 17
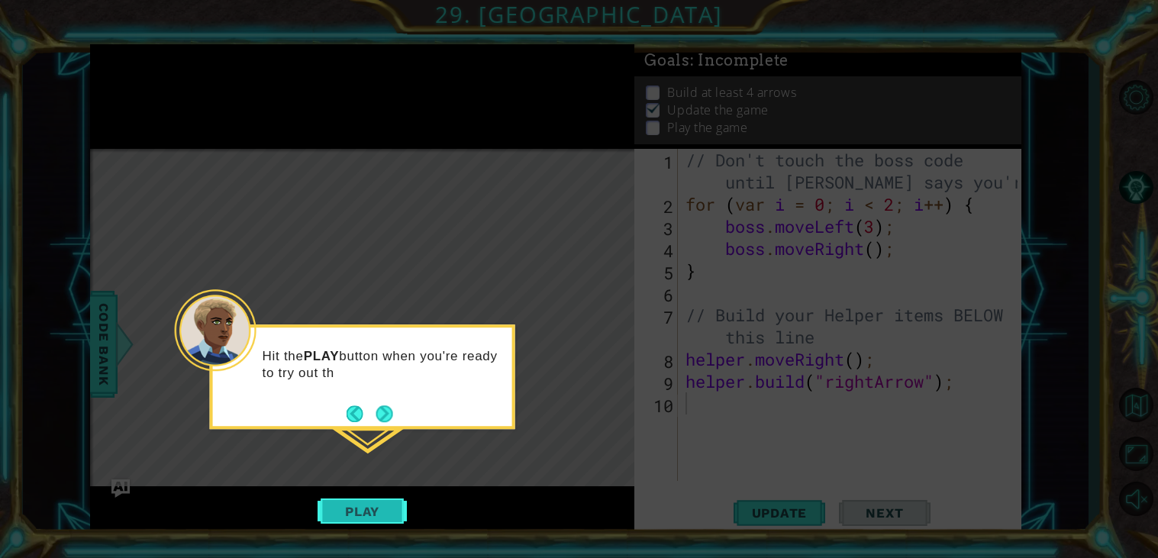
click at [355, 500] on button "Play" at bounding box center [362, 511] width 89 height 29
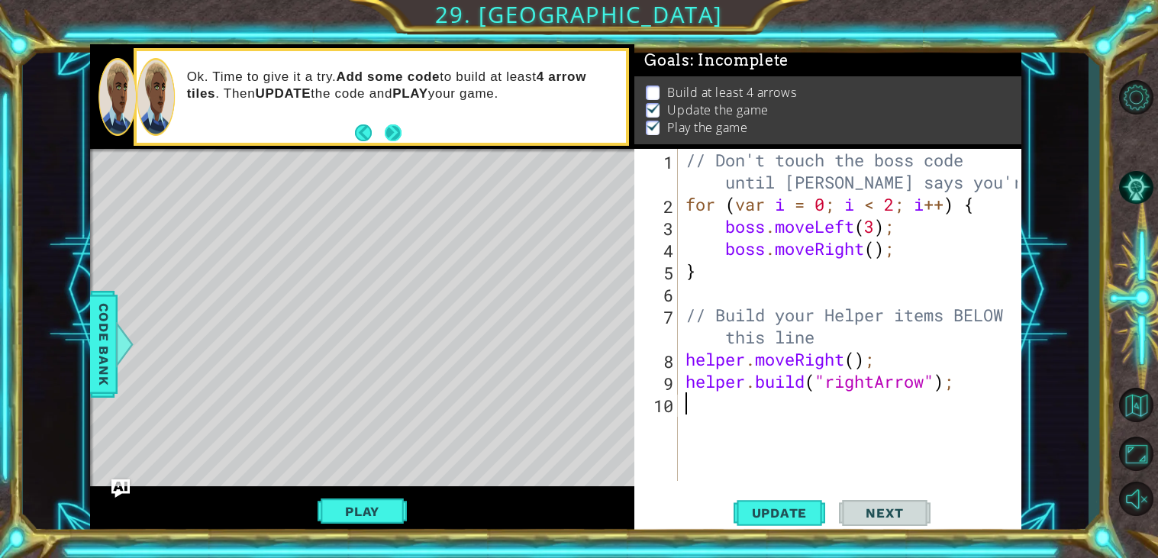
click at [396, 124] on button "Next" at bounding box center [393, 132] width 17 height 17
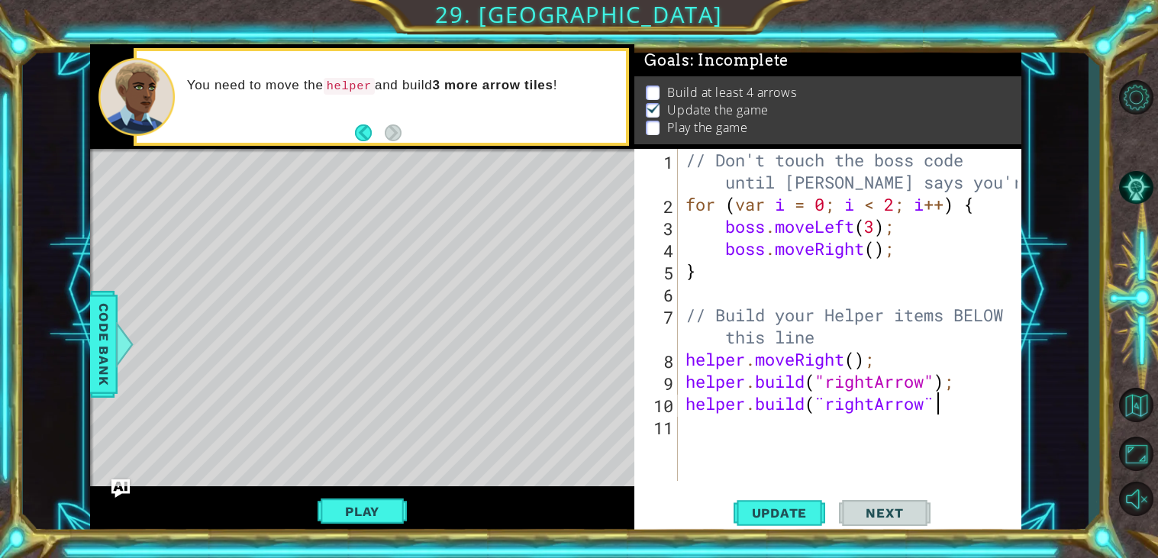
scroll to position [0, 11]
click at [906, 514] on span "Next" at bounding box center [884, 512] width 68 height 15
drag, startPoint x: 972, startPoint y: 413, endPoint x: 958, endPoint y: 408, distance: 14.5
click at [958, 408] on div "// Don't touch the boss code until [PERSON_NAME] says you're ready! for ( var i…" at bounding box center [854, 348] width 343 height 399
type textarea "[DOMAIN_NAME](¨rightArrow¨);"
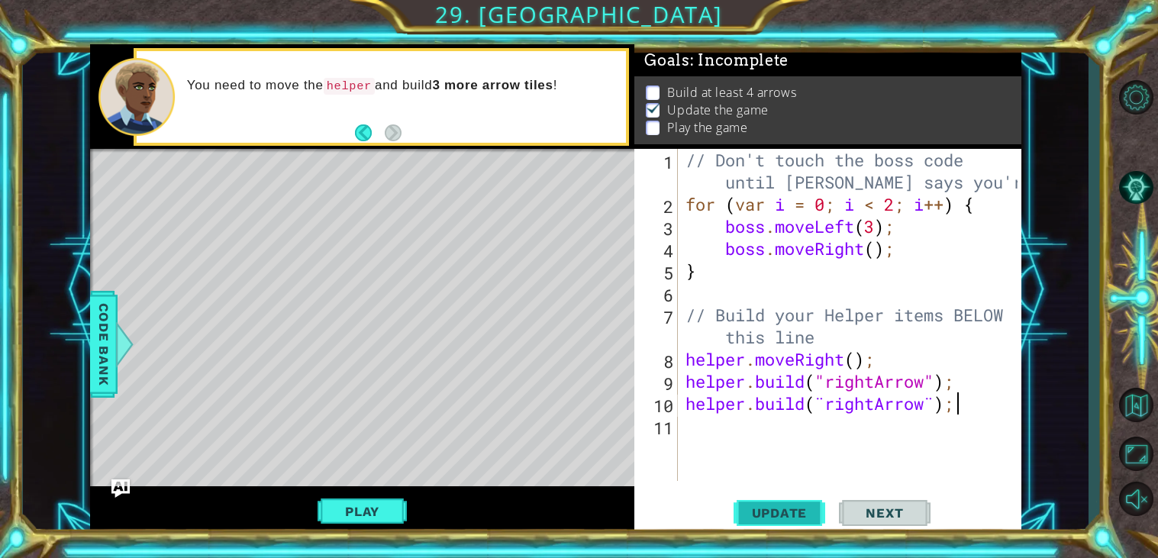
click at [782, 515] on span "Update" at bounding box center [780, 512] width 86 height 15
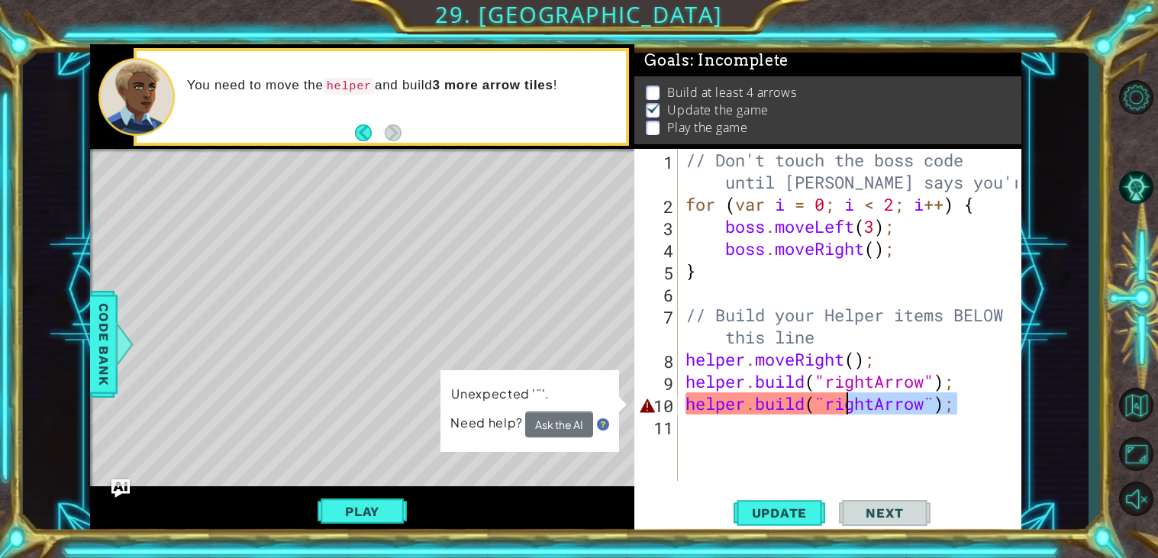
drag, startPoint x: 972, startPoint y: 408, endPoint x: 686, endPoint y: 408, distance: 285.5
click at [686, 408] on div "// Don't touch the boss code until [PERSON_NAME] says you're ready! for ( var i…" at bounding box center [854, 348] width 343 height 399
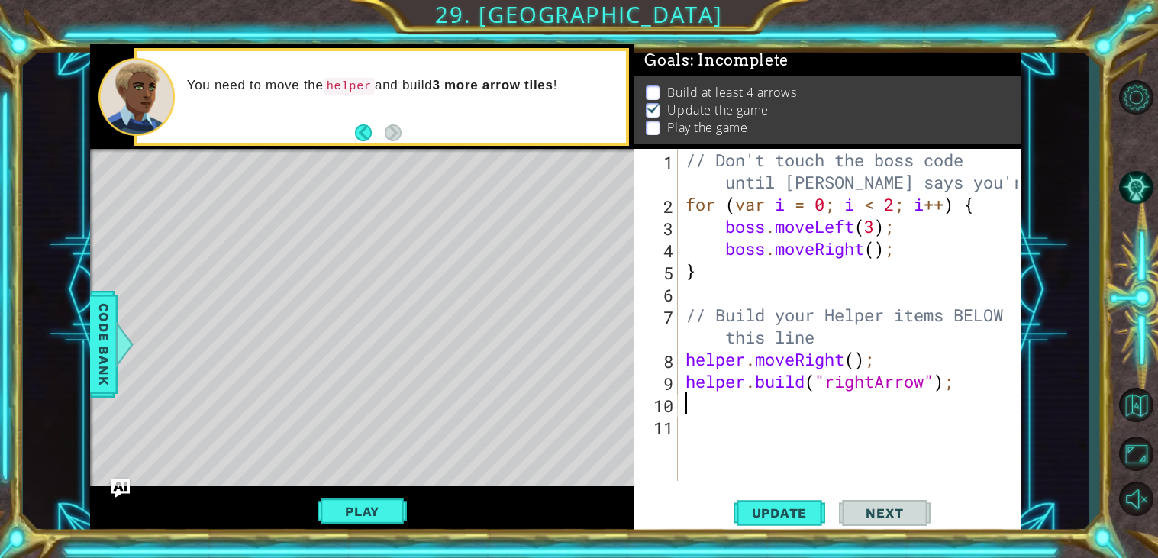
scroll to position [0, 0]
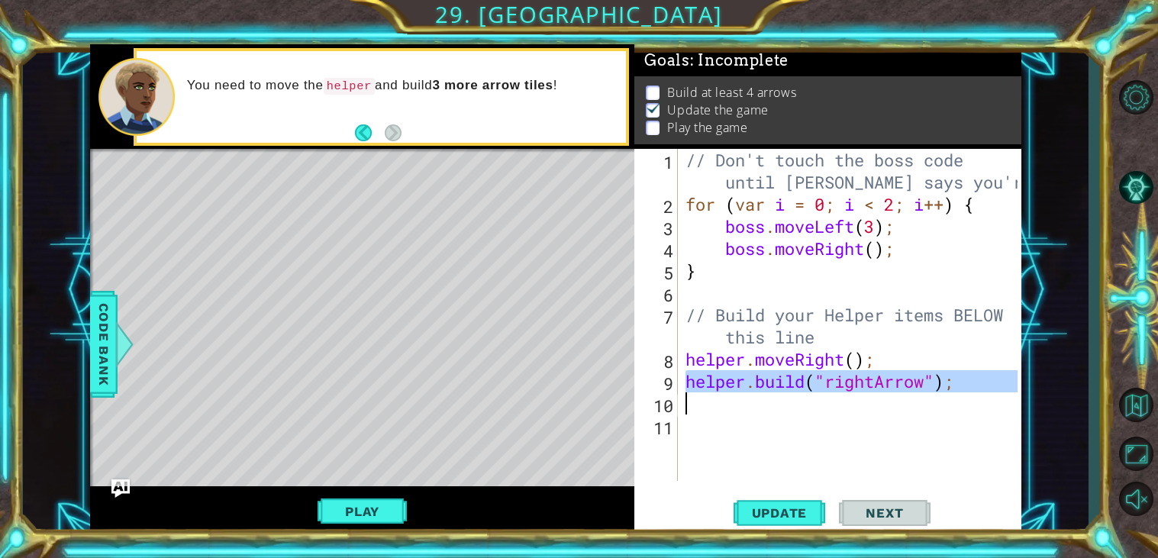
drag, startPoint x: 686, startPoint y: 386, endPoint x: 919, endPoint y: 376, distance: 233.1
click at [919, 376] on div "// Don't touch the boss code until [PERSON_NAME] says you're ready! for ( var i…" at bounding box center [854, 348] width 343 height 399
type textarea "[DOMAIN_NAME]("rightArrow");"
click at [954, 387] on div "// Don't touch the boss code until [PERSON_NAME] says you're ready! for ( var i…" at bounding box center [854, 348] width 343 height 399
drag, startPoint x: 954, startPoint y: 387, endPoint x: 680, endPoint y: 389, distance: 274.1
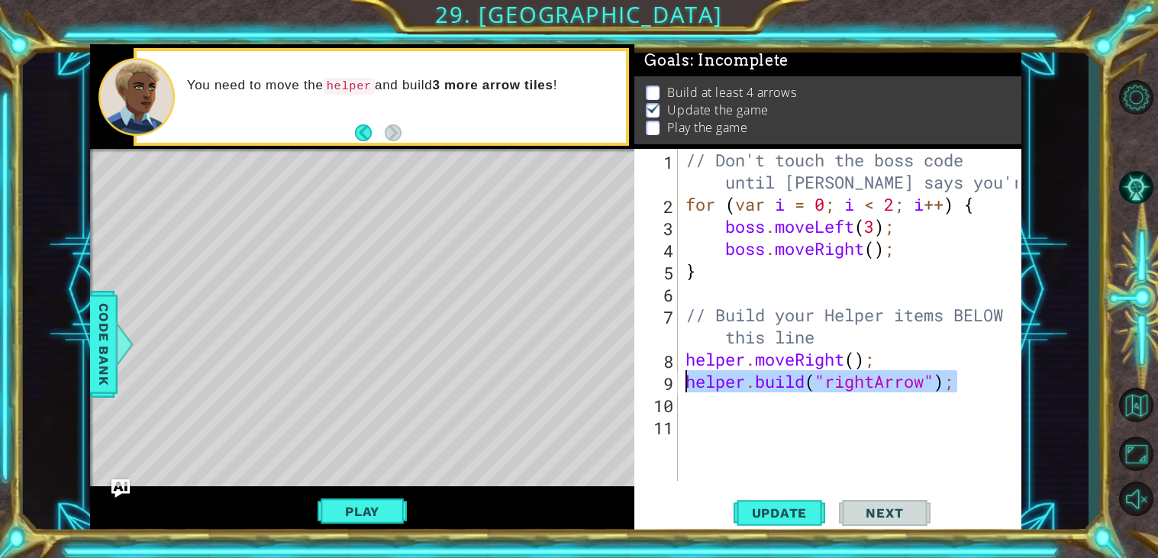
click at [680, 389] on div "[DOMAIN_NAME]("rightArrow"); 1 2 3 4 5 6 7 8 9 10 11 // Don't touch the boss co…" at bounding box center [825, 315] width 383 height 332
click at [695, 408] on div "// Don't touch the boss code until [PERSON_NAME] says you're ready! for ( var i…" at bounding box center [854, 348] width 343 height 399
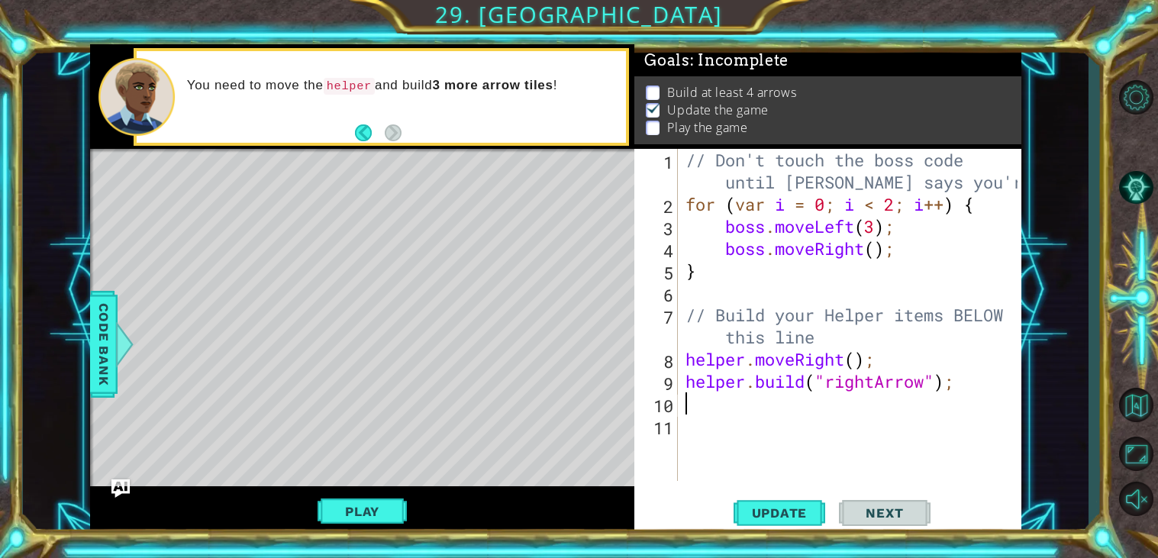
paste textarea "[DOMAIN_NAME]("rightArrow");"
type textarea "[DOMAIN_NAME]("rightArrow");"
paste textarea "[DOMAIN_NAME]("rightArrow");"
type textarea "[DOMAIN_NAME]("rightArrow");"
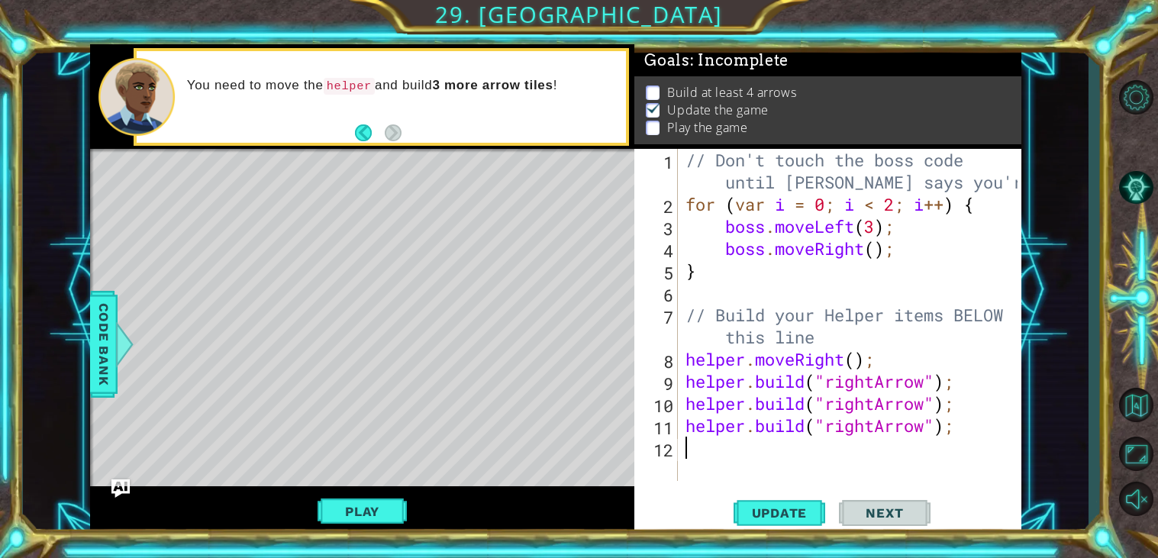
paste textarea "[DOMAIN_NAME]("rightArrow");"
type textarea "[DOMAIN_NAME]("rightArrow");"
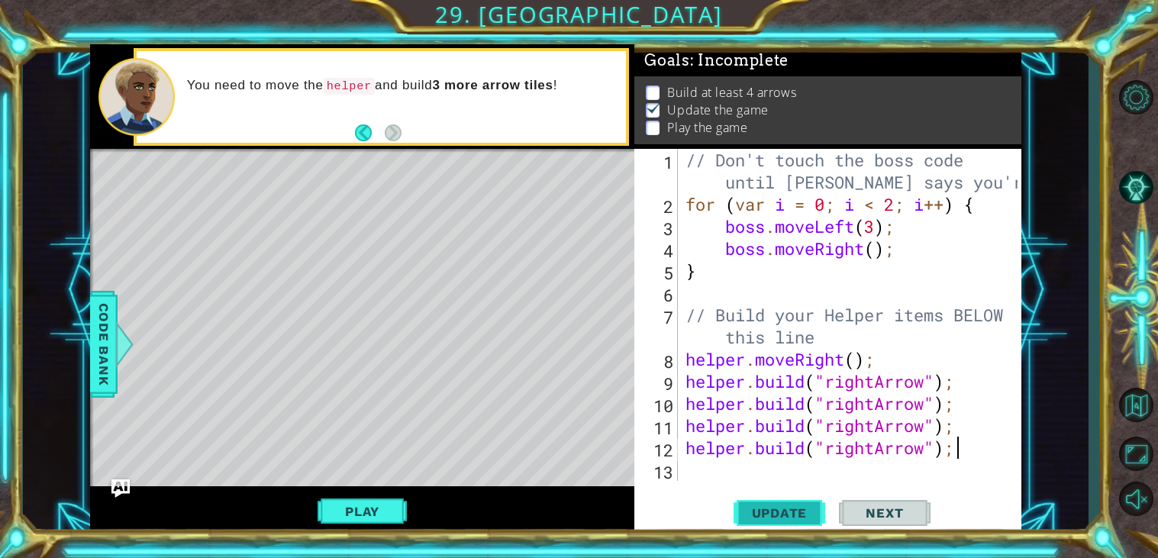
click at [803, 510] on span "Update" at bounding box center [780, 512] width 86 height 15
click at [776, 511] on span "Update" at bounding box center [780, 512] width 86 height 15
click at [769, 516] on span "Update" at bounding box center [780, 512] width 86 height 15
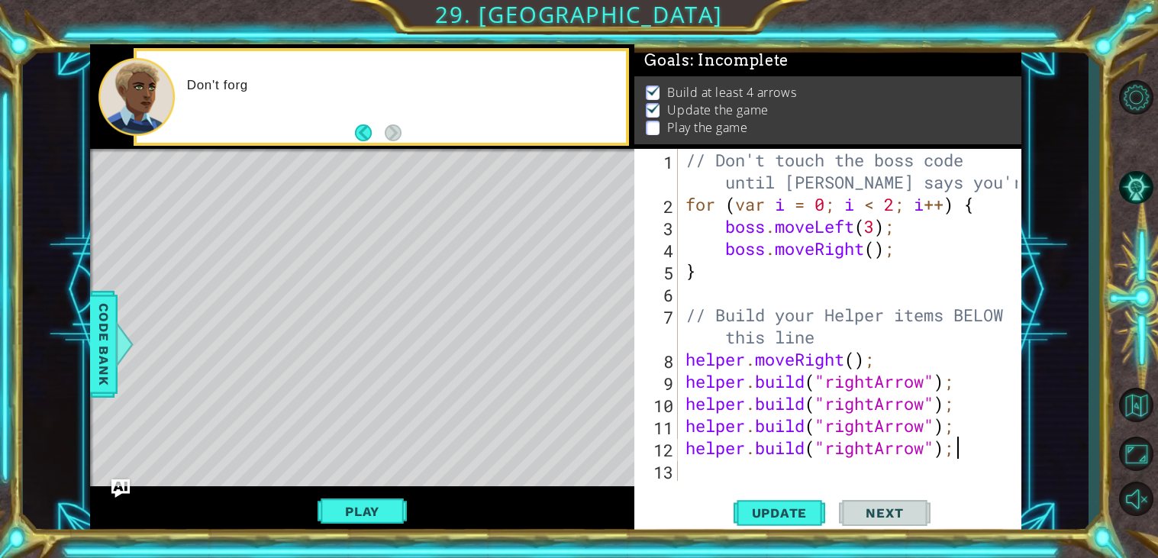
click at [963, 393] on div "// Don't touch the boss code until [PERSON_NAME] says you're ready! for ( var i…" at bounding box center [854, 348] width 343 height 399
click at [969, 382] on div "// Don't touch the boss code until [PERSON_NAME] says you're ready! for ( var i…" at bounding box center [854, 348] width 343 height 399
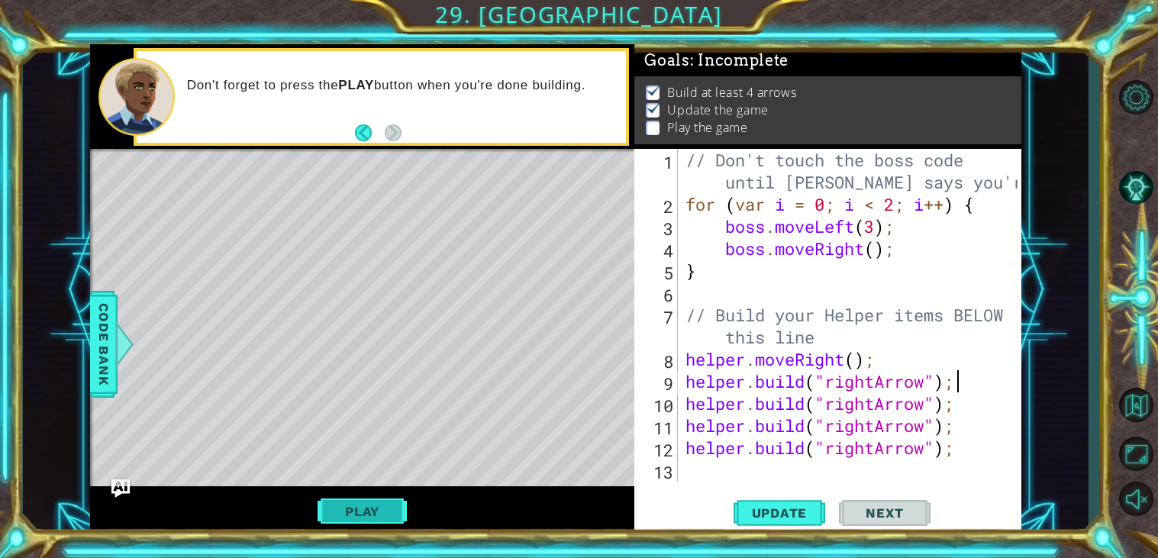
click at [379, 505] on button "Play" at bounding box center [362, 511] width 89 height 29
